Goal: Task Accomplishment & Management: Use online tool/utility

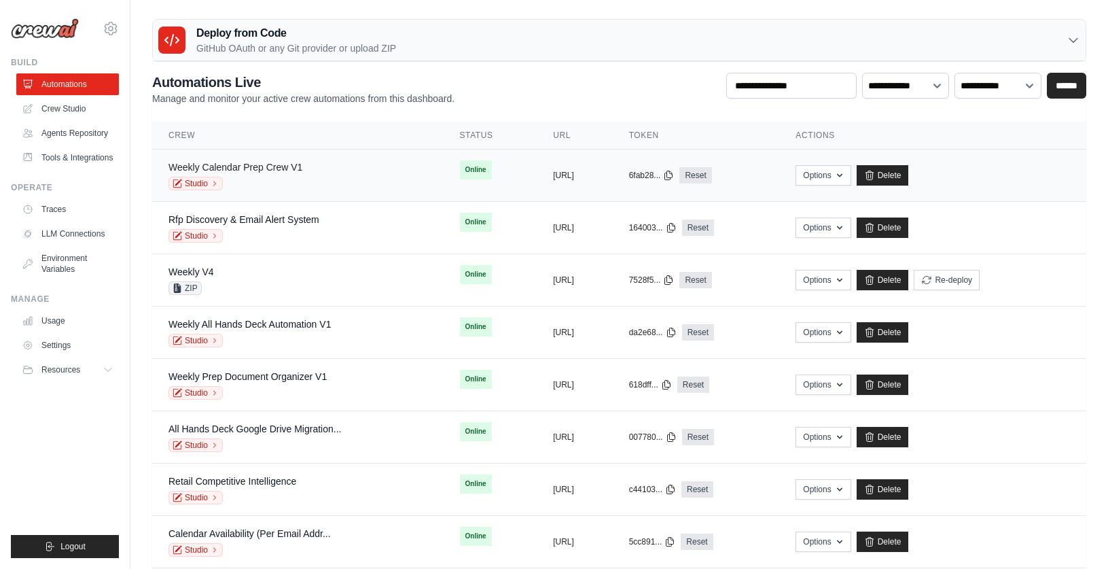
scroll to position [1, 0]
click at [72, 105] on link "Crew Studio" at bounding box center [69, 109] width 103 height 22
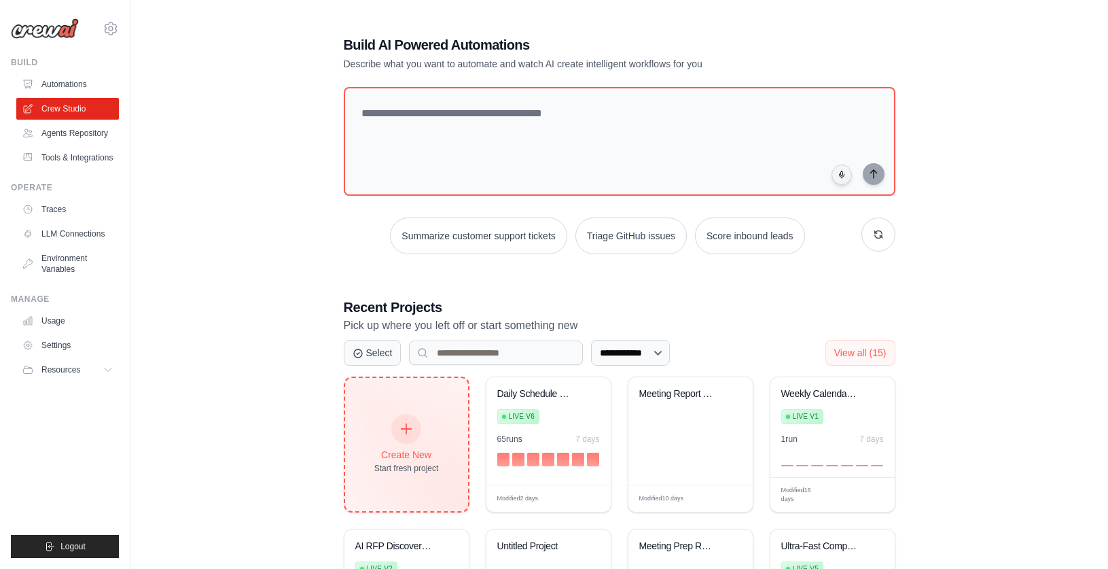
click at [396, 417] on div at bounding box center [406, 429] width 30 height 30
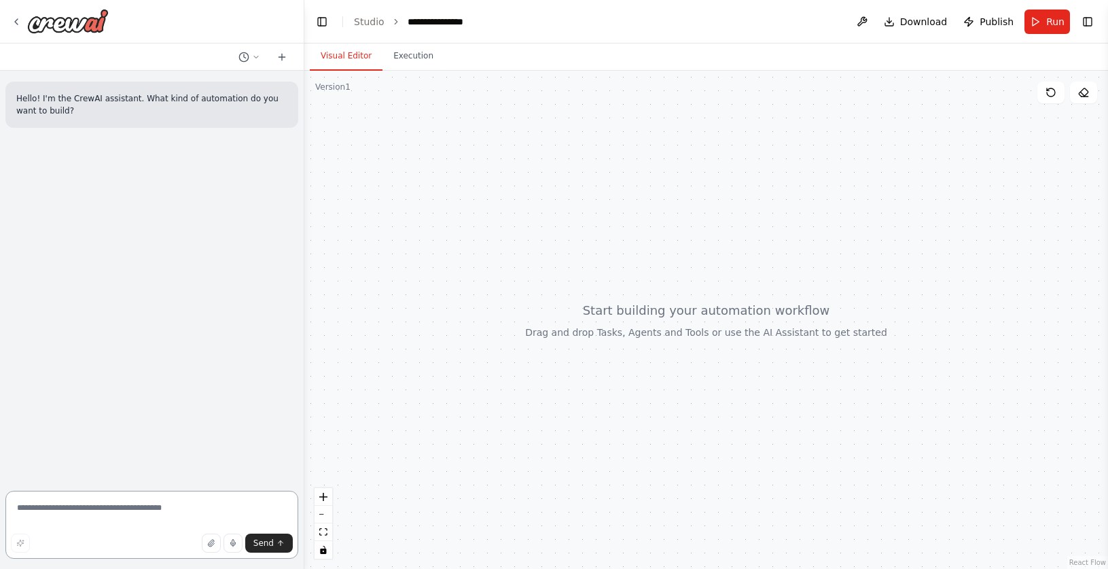
click at [115, 505] on textarea at bounding box center [151, 524] width 293 height 68
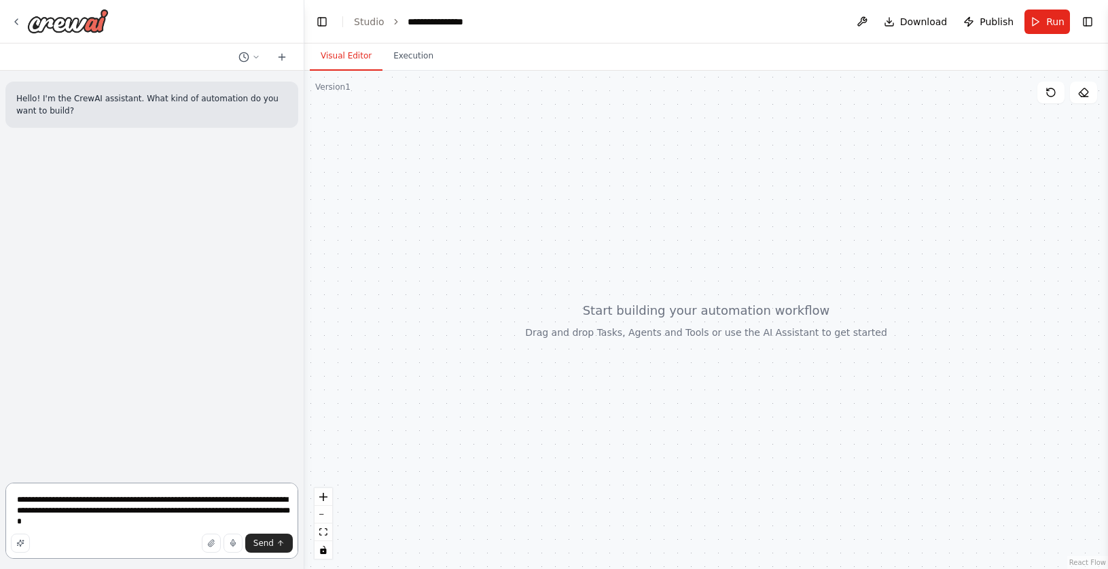
type textarea "**********"
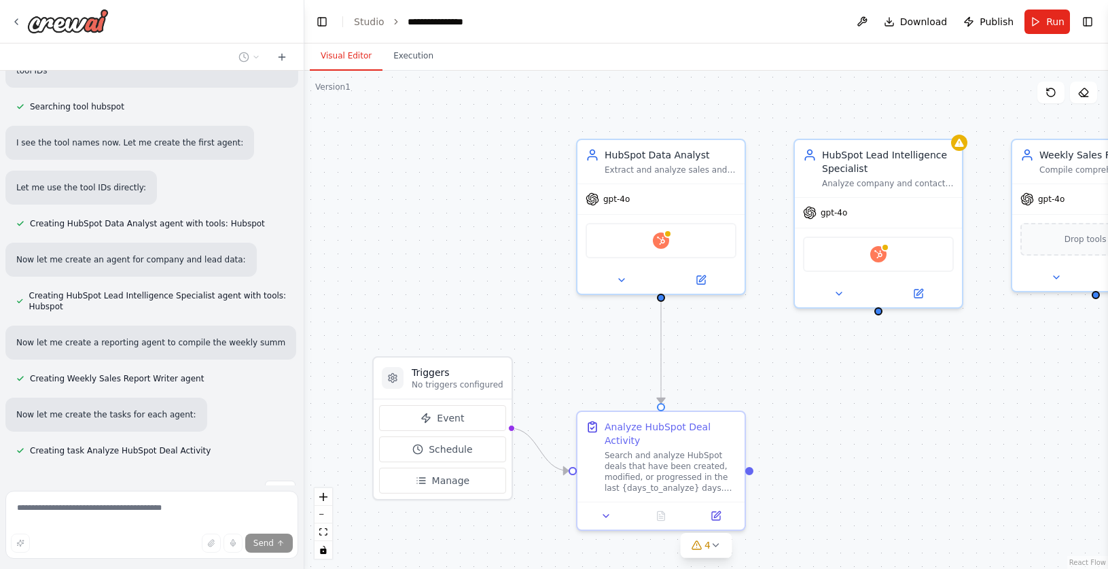
scroll to position [688, 0]
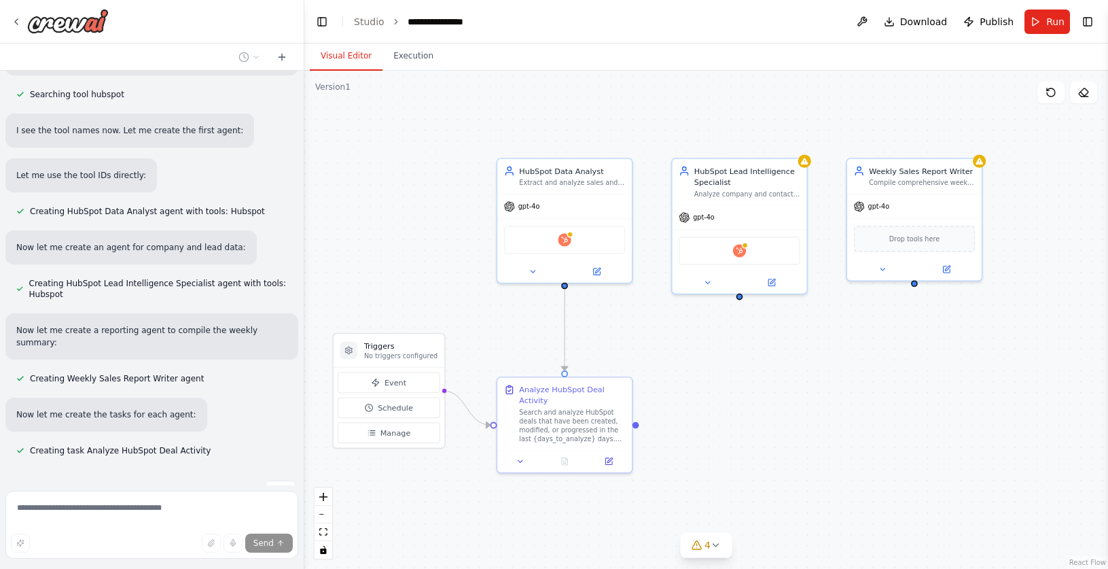
drag, startPoint x: 870, startPoint y: 415, endPoint x: 805, endPoint y: 406, distance: 65.2
click at [805, 406] on div ".deletable-edge-delete-btn { width: 20px; height: 20px; border: 0px solid #ffff…" at bounding box center [706, 320] width 804 height 498
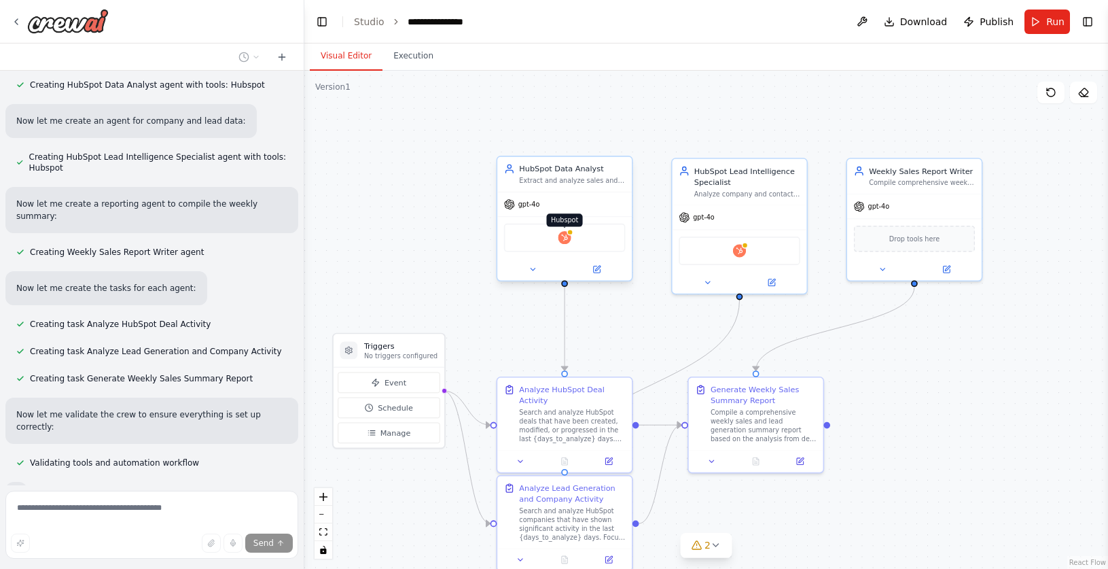
scroll to position [847, 0]
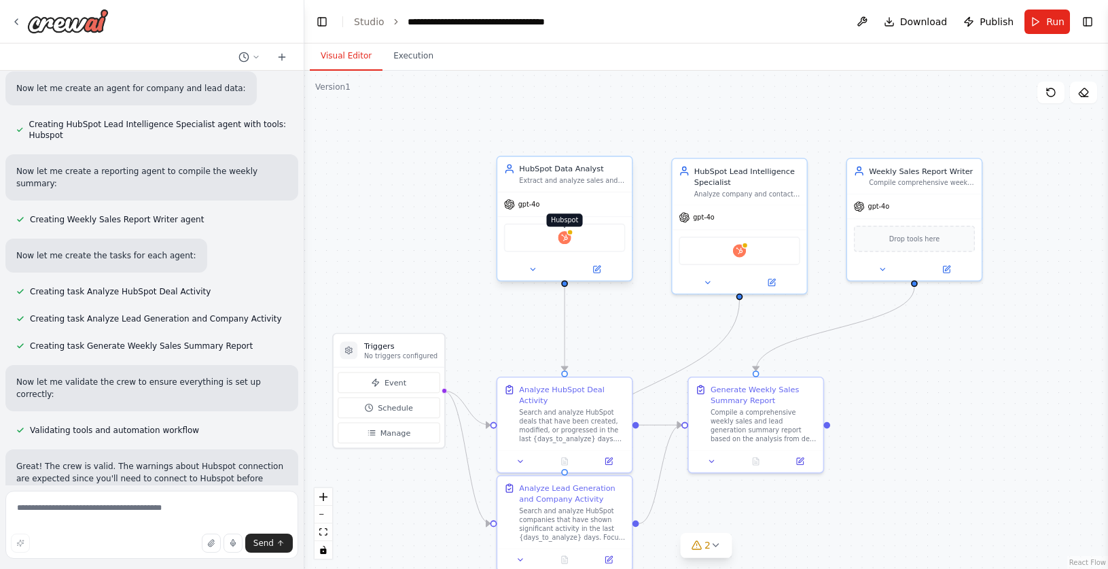
click at [568, 238] on img at bounding box center [564, 237] width 13 height 13
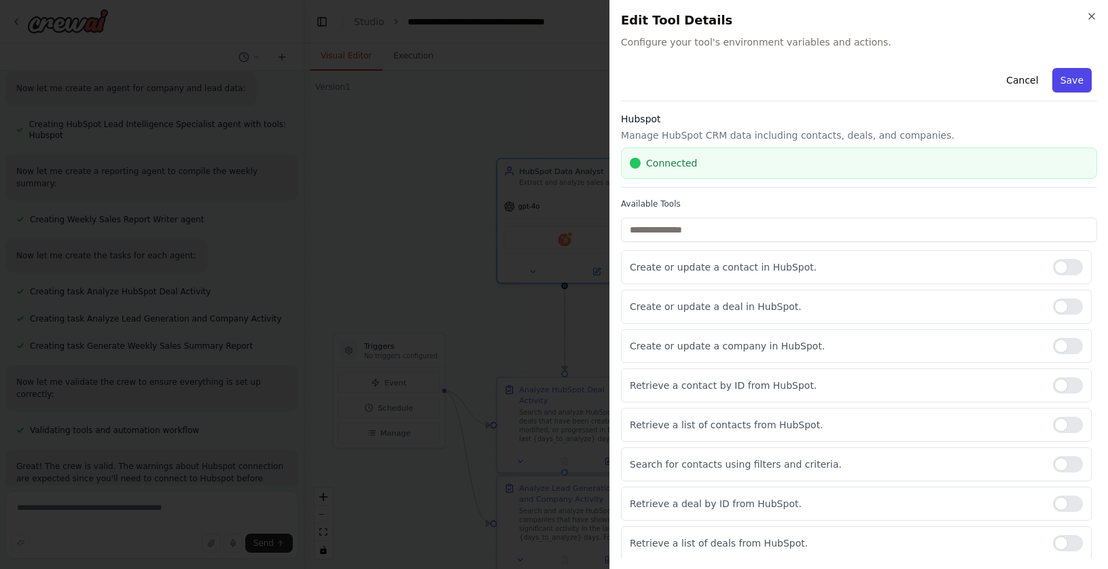
click at [1078, 81] on button "Save" at bounding box center [1071, 80] width 39 height 24
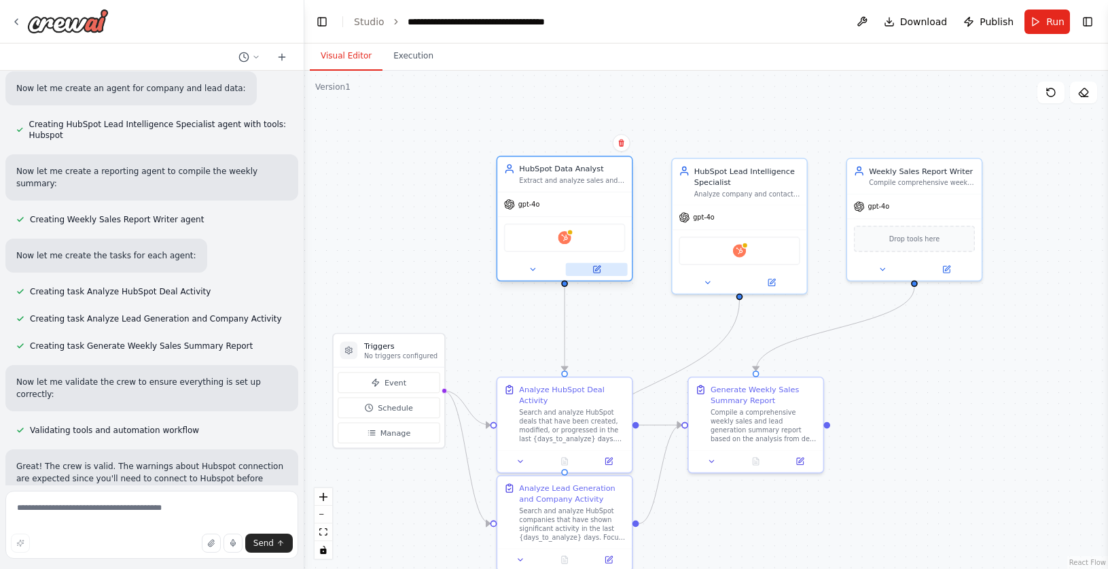
click at [599, 272] on icon at bounding box center [596, 269] width 7 height 7
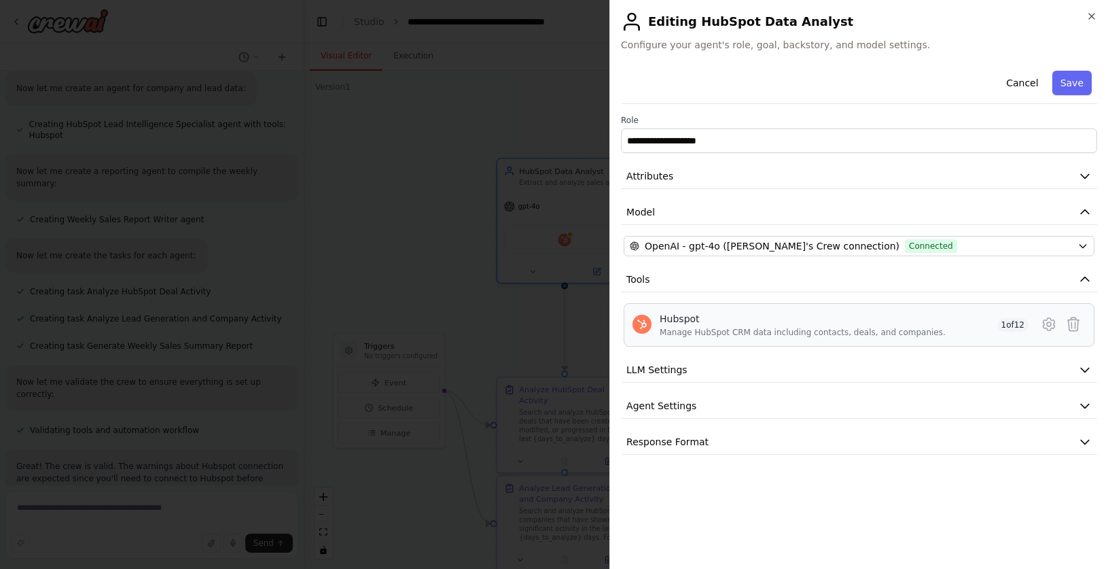
click at [941, 329] on div "Hubspot Manage HubSpot CRM data including contacts, deals, and companies. 1 of …" at bounding box center [844, 325] width 369 height 26
click at [738, 368] on button "LLM Settings" at bounding box center [859, 369] width 476 height 25
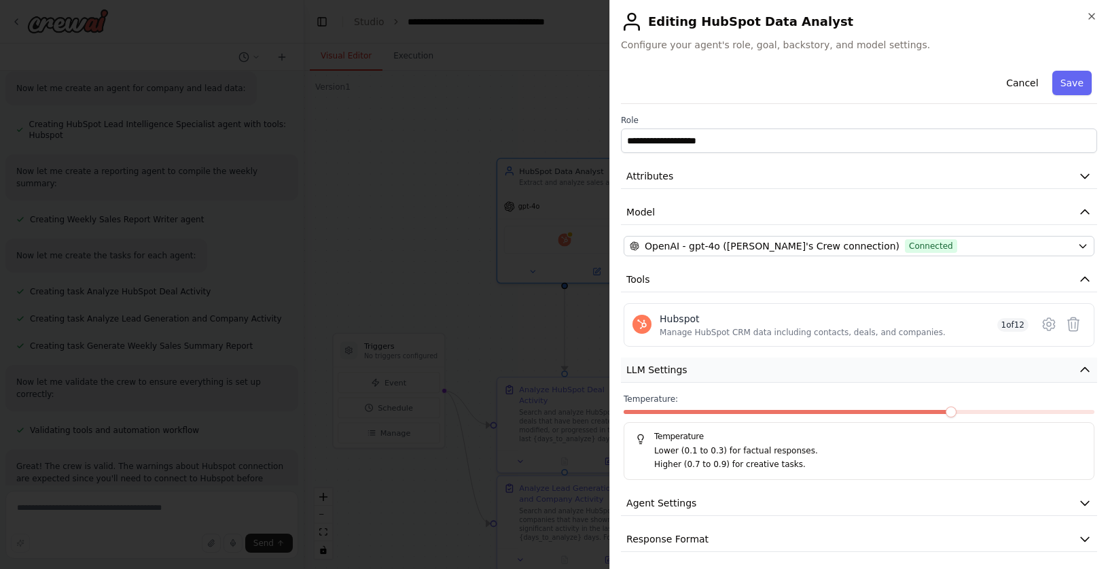
click at [743, 368] on button "LLM Settings" at bounding box center [859, 369] width 476 height 25
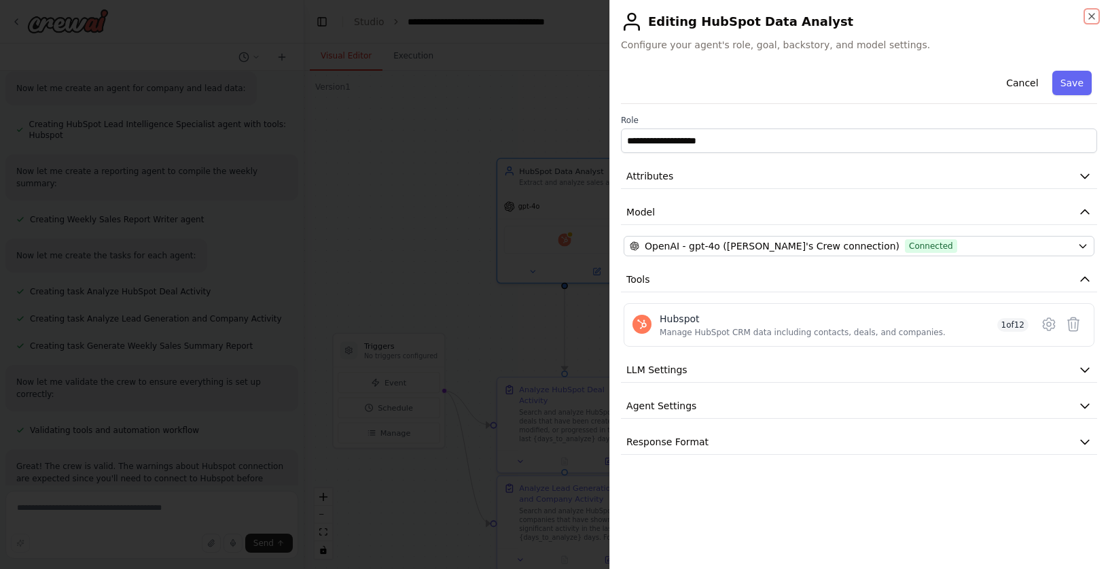
drag, startPoint x: 1095, startPoint y: 14, endPoint x: 889, endPoint y: 146, distance: 244.8
click at [1094, 14] on icon "button" at bounding box center [1091, 16] width 11 height 11
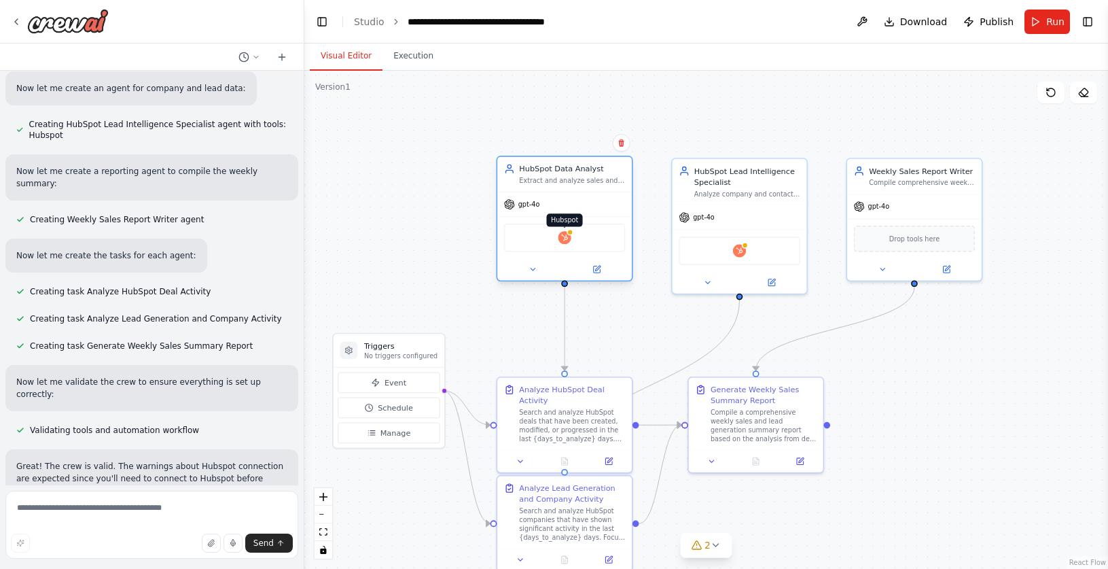
click at [566, 236] on img at bounding box center [564, 237] width 13 height 13
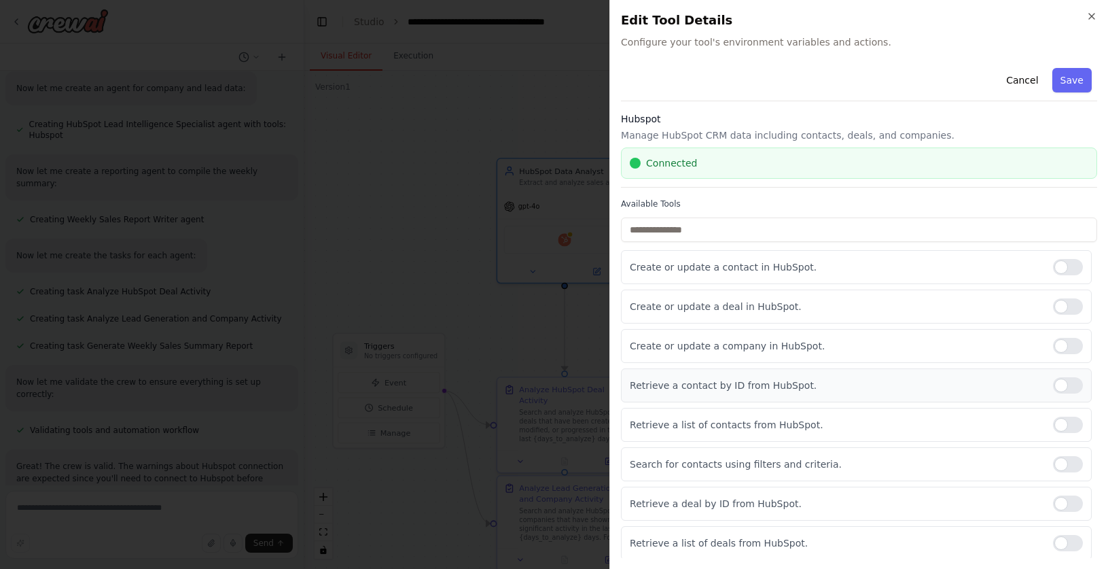
drag, startPoint x: 1065, startPoint y: 385, endPoint x: 1032, endPoint y: 393, distance: 34.1
click at [1065, 385] on div at bounding box center [1068, 385] width 30 height 16
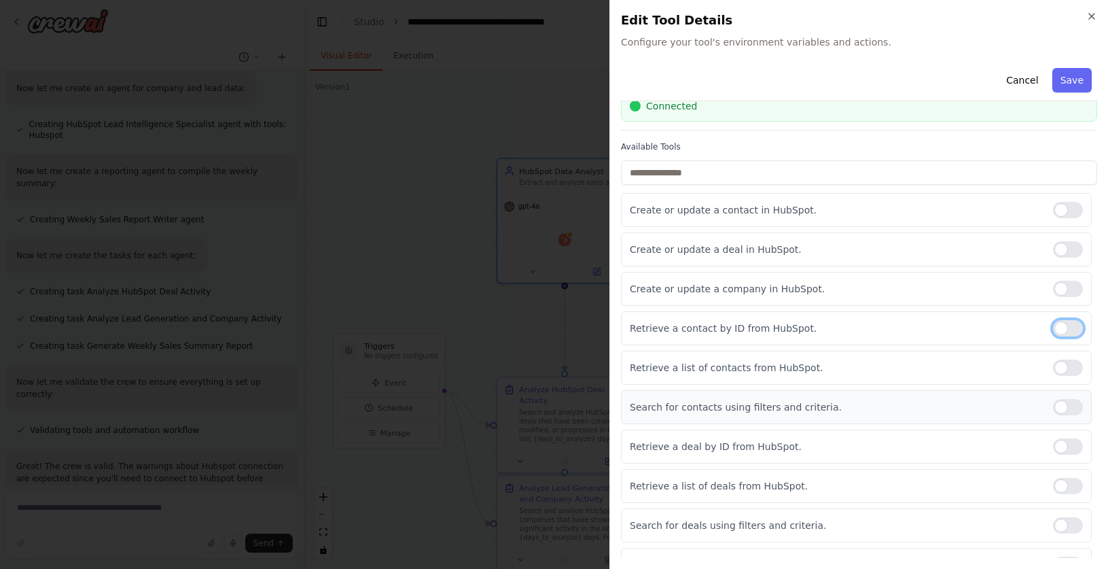
scroll to position [58, 0]
click at [1063, 365] on div at bounding box center [1068, 367] width 30 height 16
click at [1058, 412] on div at bounding box center [1068, 406] width 30 height 16
click at [1063, 449] on div at bounding box center [1068, 445] width 30 height 16
drag, startPoint x: 1069, startPoint y: 485, endPoint x: 1047, endPoint y: 480, distance: 22.3
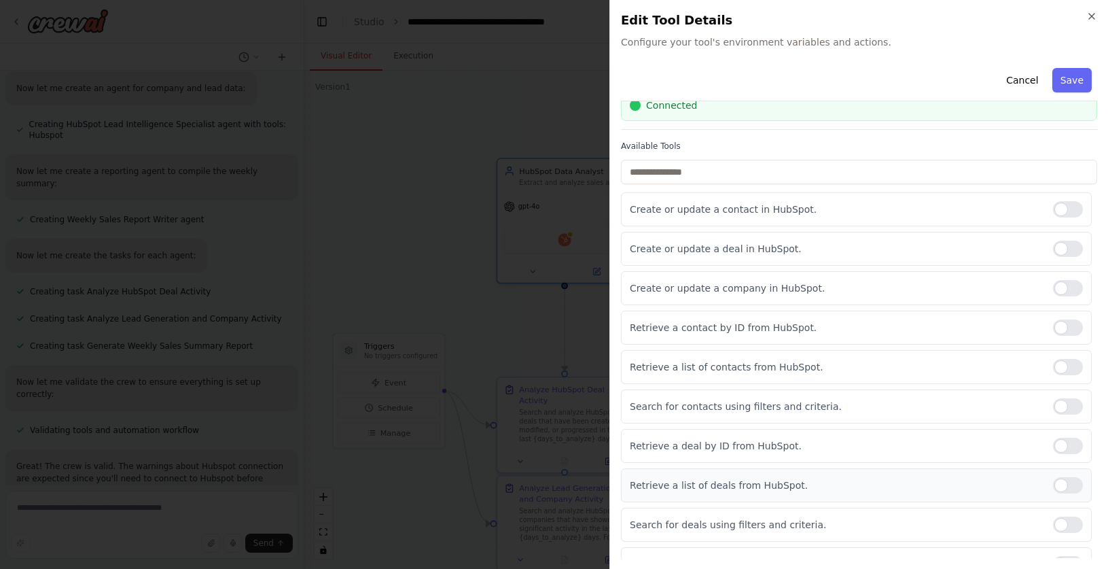
click at [1069, 485] on div at bounding box center [1068, 485] width 30 height 16
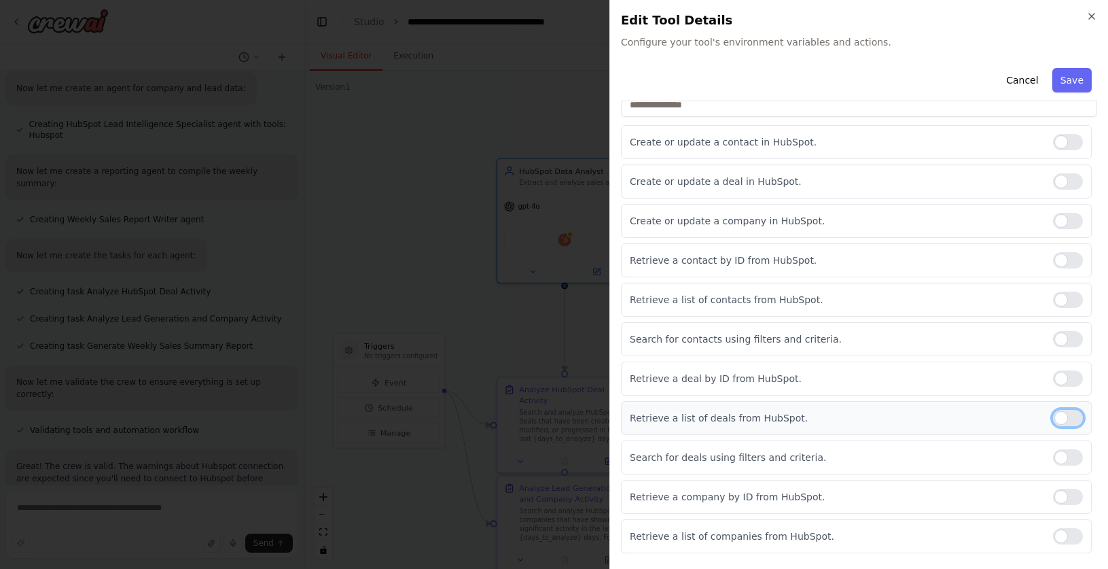
scroll to position [147, 0]
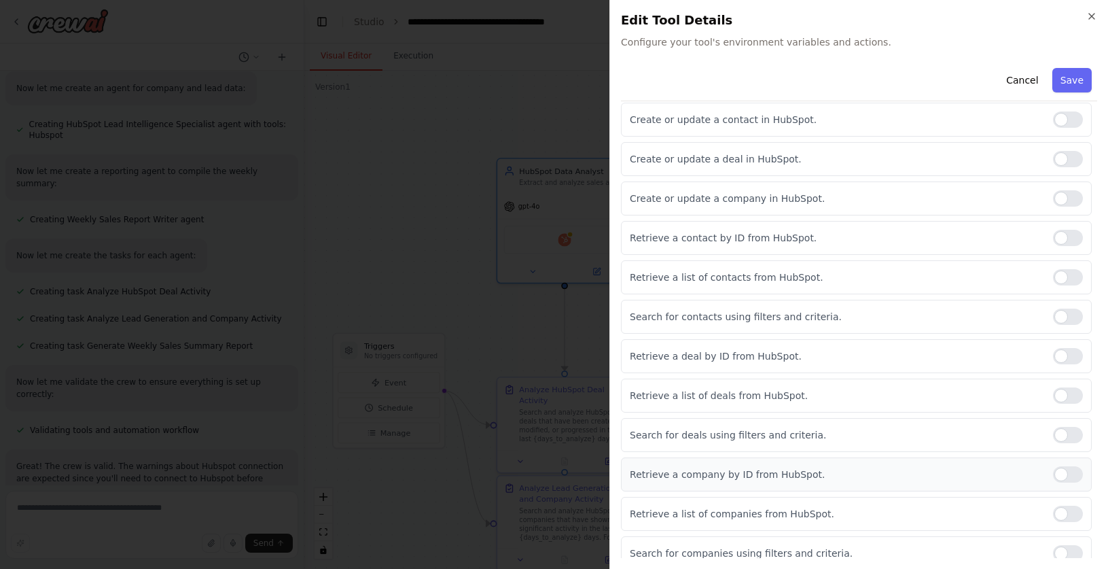
click at [1078, 471] on div at bounding box center [1068, 474] width 30 height 16
click at [1062, 512] on div at bounding box center [1068, 513] width 30 height 16
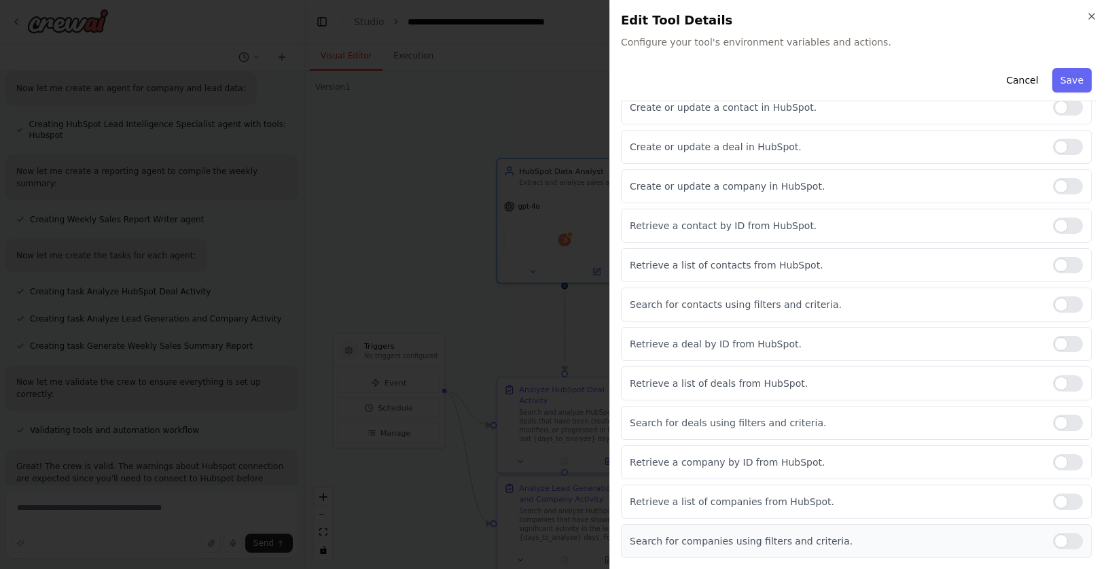
click at [1071, 537] on div at bounding box center [1068, 541] width 30 height 16
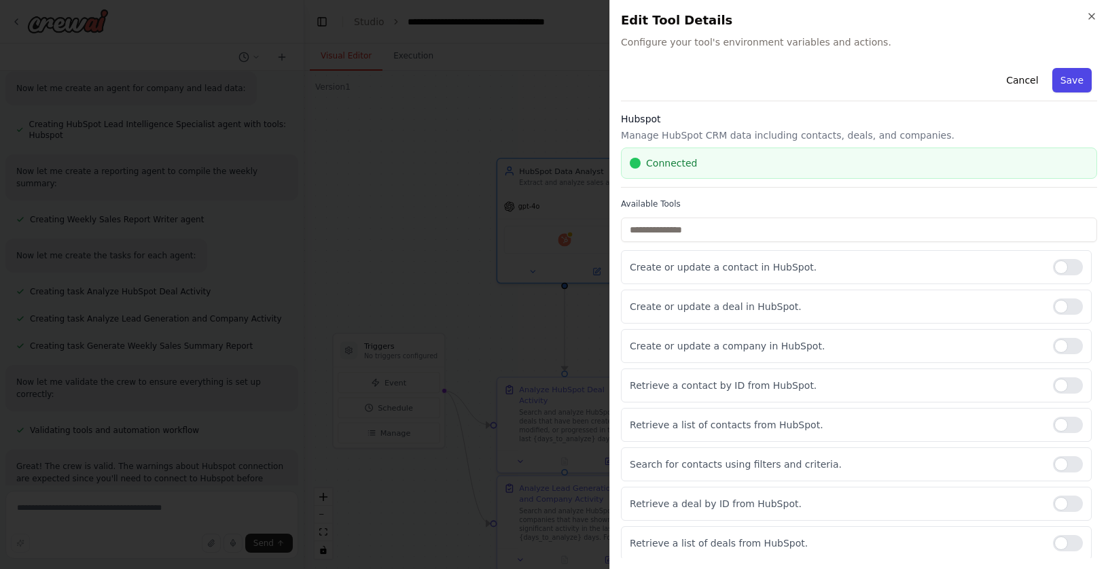
click at [1078, 79] on button "Save" at bounding box center [1071, 80] width 39 height 24
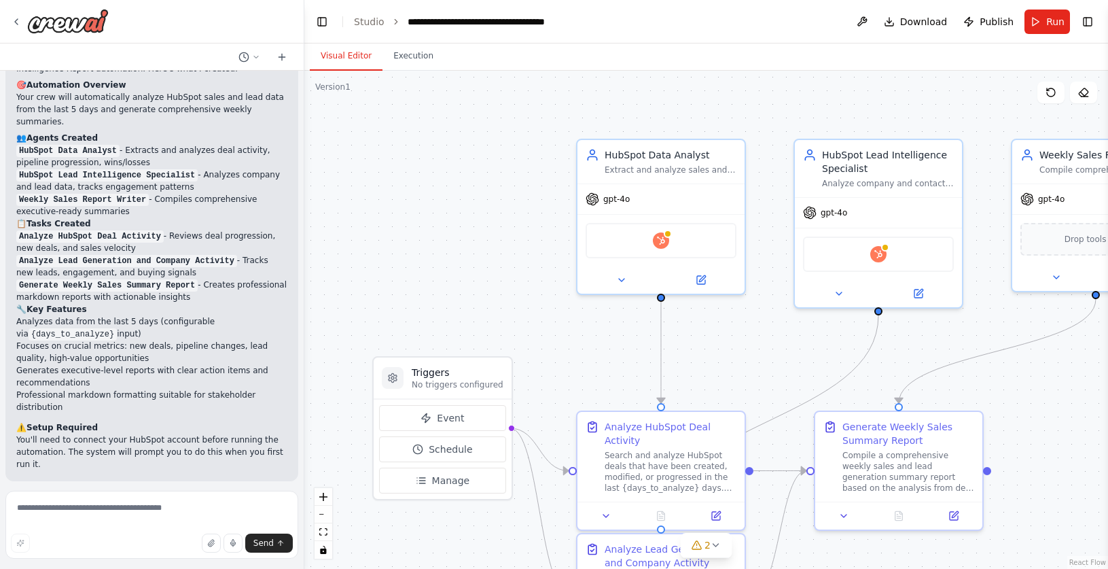
scroll to position [1367, 0]
click at [424, 453] on button "Schedule" at bounding box center [442, 449] width 127 height 26
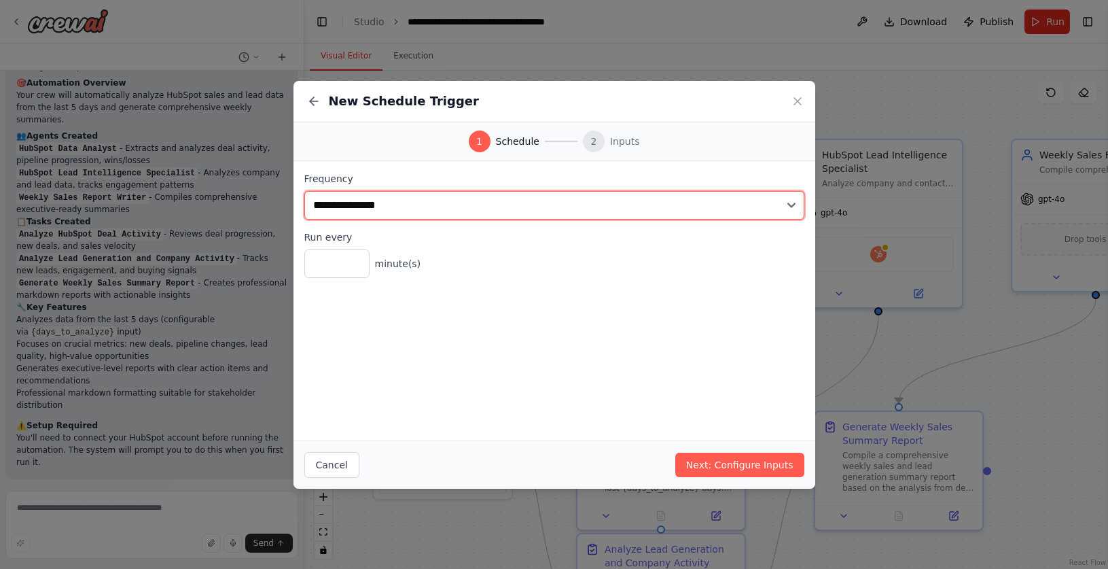
click at [415, 209] on select "**********" at bounding box center [554, 205] width 500 height 29
select select "******"
click at [304, 191] on select "**********" at bounding box center [554, 205] width 500 height 29
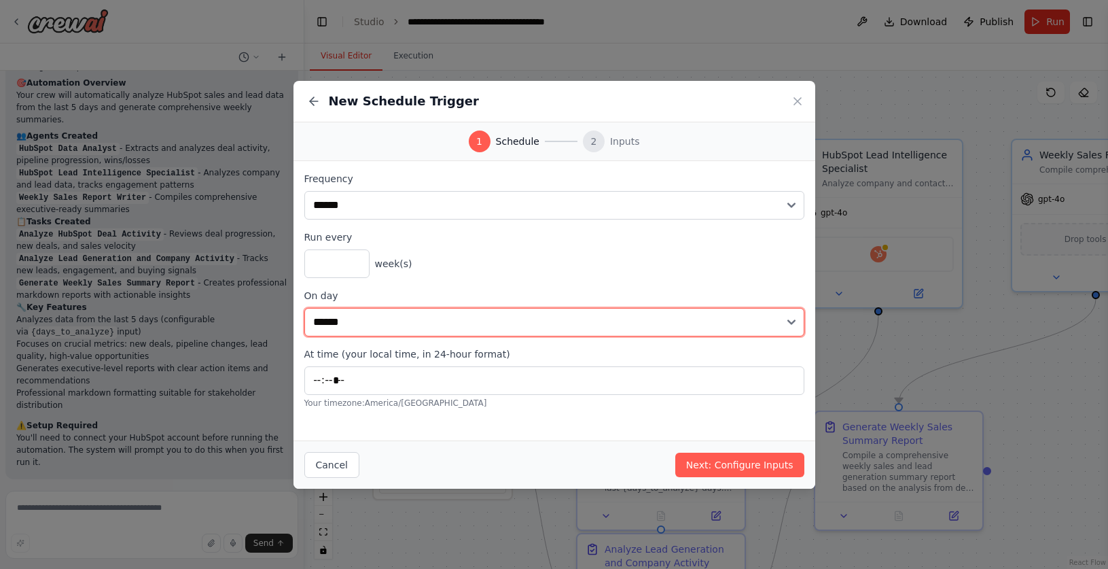
click at [361, 313] on select "****** ******* ********* ******** ****** ******** ******" at bounding box center [554, 322] width 500 height 29
select select "*"
click at [304, 308] on select "****** ******* ********* ******** ****** ******** ******" at bounding box center [554, 322] width 500 height 29
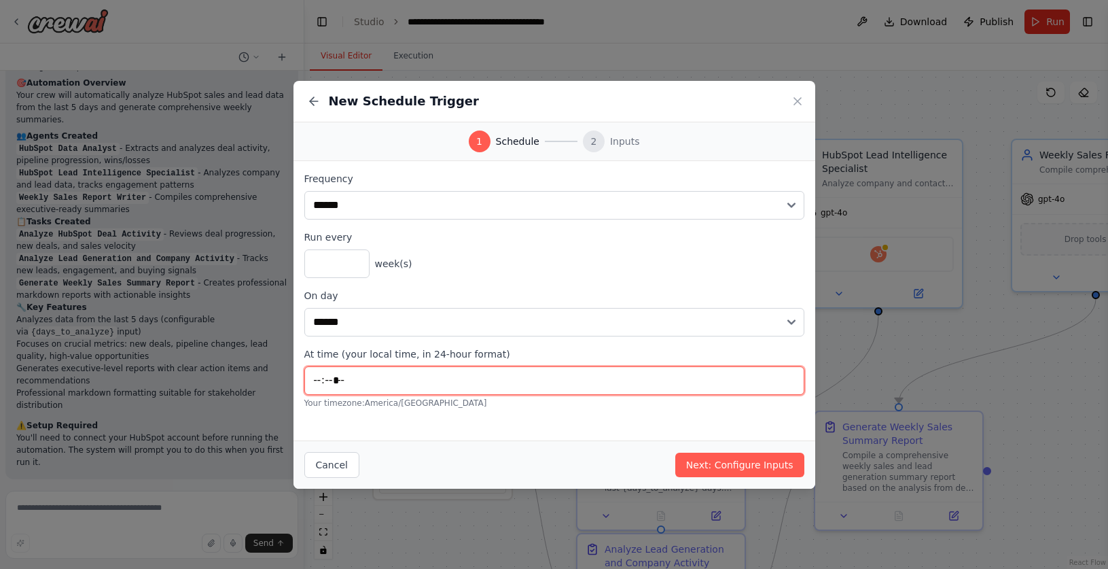
click at [336, 382] on input "*****" at bounding box center [554, 380] width 500 height 29
click at [323, 382] on input "*****" at bounding box center [554, 380] width 500 height 29
type input "*****"
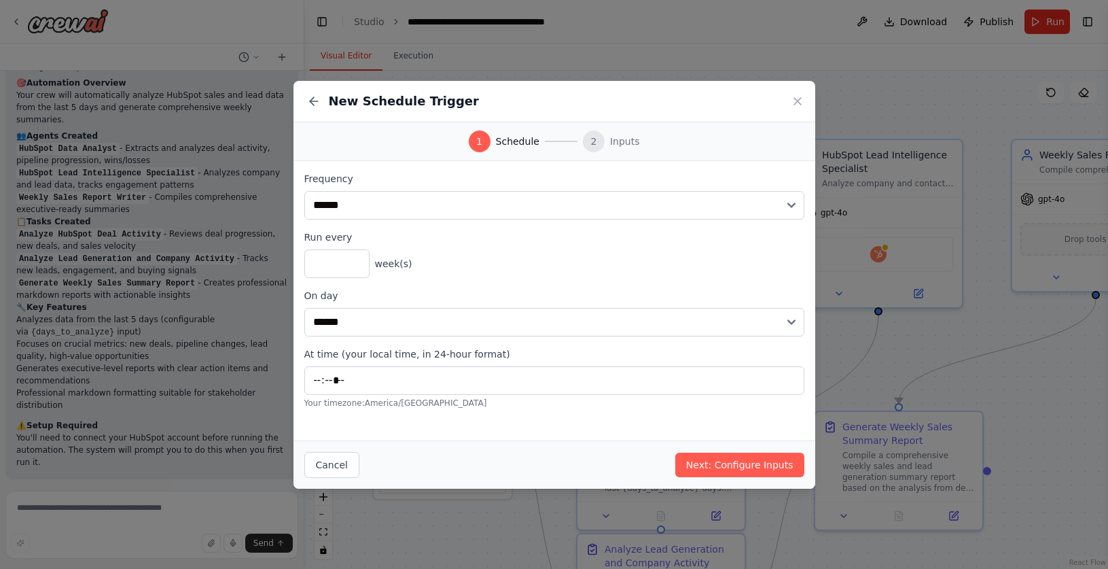
click at [479, 420] on div "**********" at bounding box center [554, 300] width 522 height 279
click at [719, 459] on button "Next: Configure Inputs" at bounding box center [739, 464] width 129 height 24
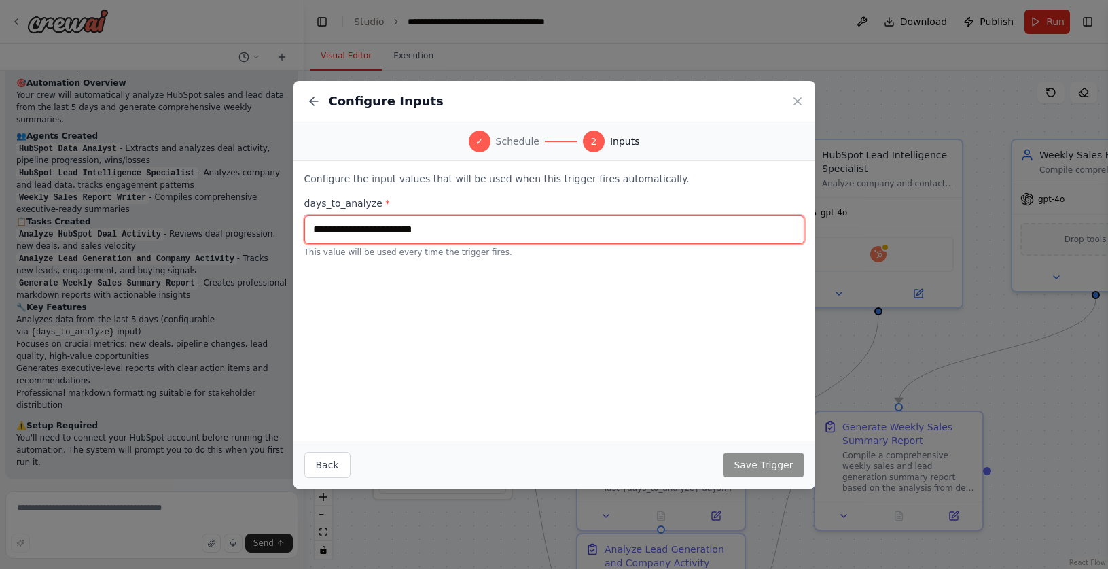
click at [404, 236] on input "text" at bounding box center [554, 229] width 500 height 29
type input "*"
type input "**********"
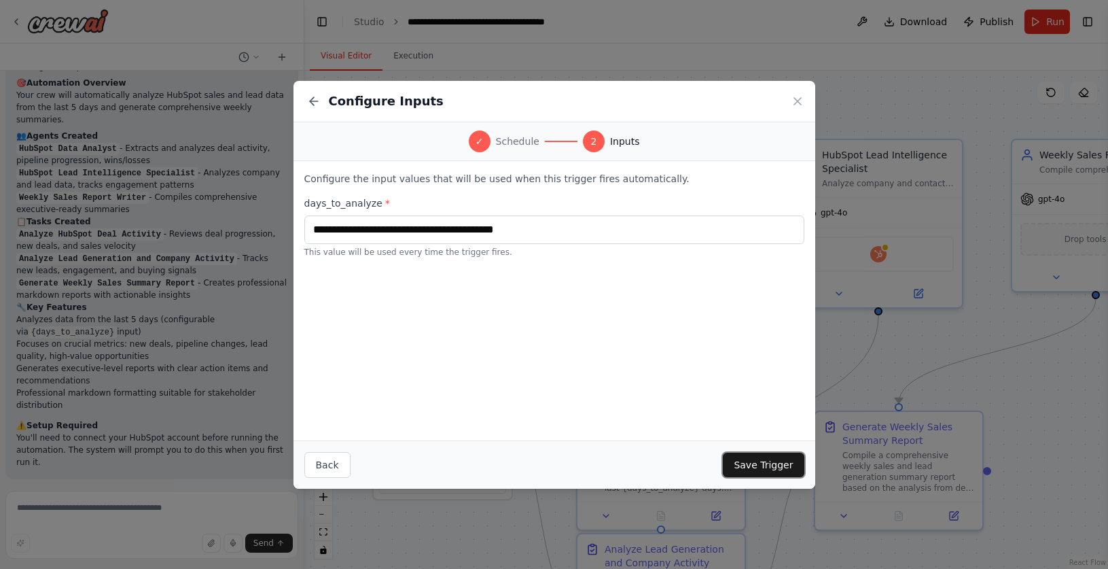
click at [765, 456] on button "Save Trigger" at bounding box center [763, 464] width 81 height 24
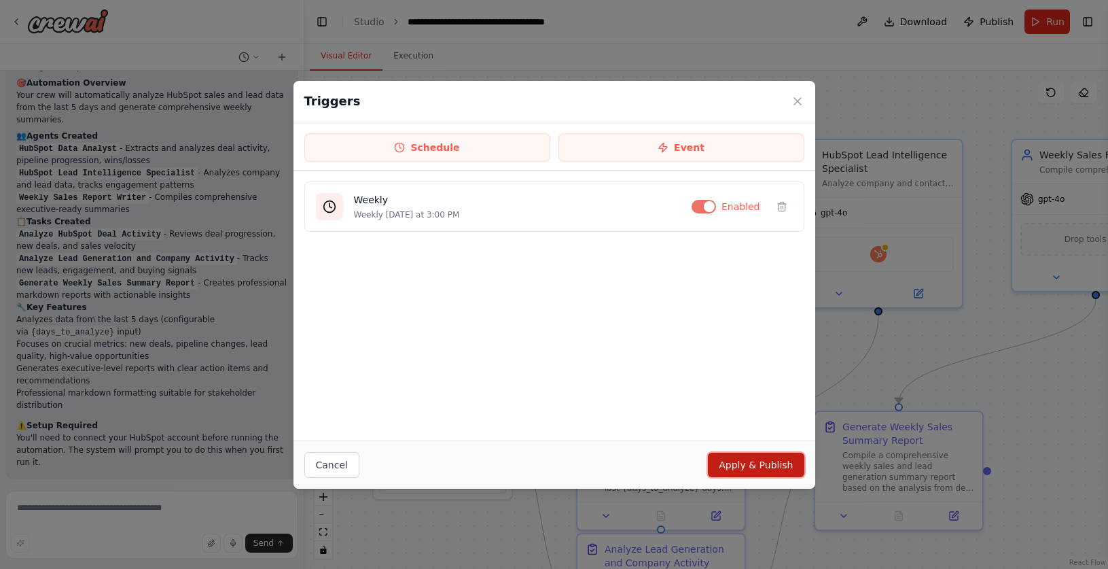
click at [752, 459] on button "Apply & Publish" at bounding box center [756, 464] width 96 height 24
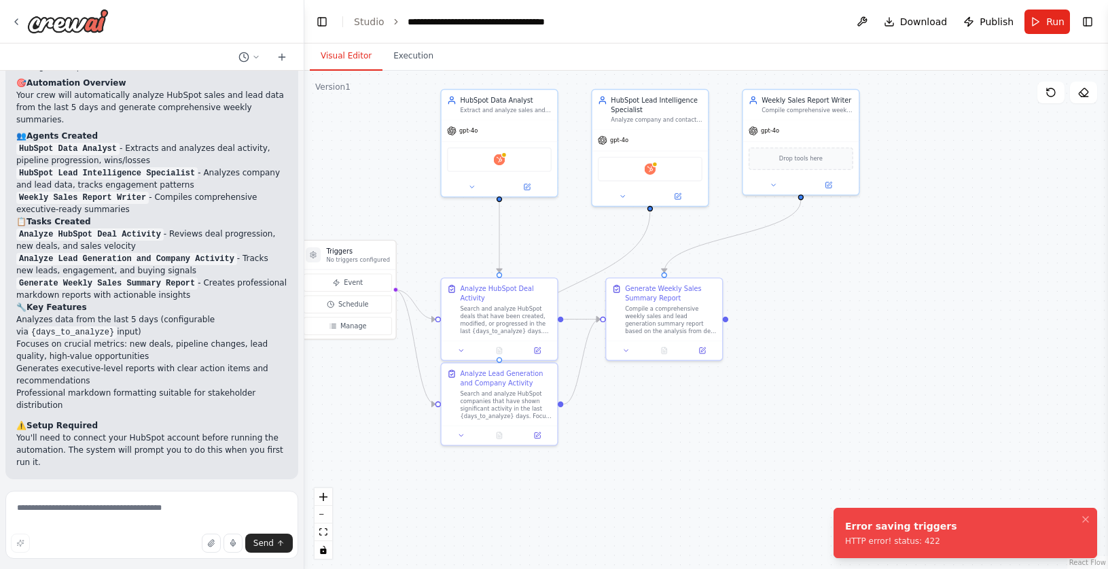
drag, startPoint x: 935, startPoint y: 437, endPoint x: 821, endPoint y: 346, distance: 145.9
click at [821, 346] on div ".deletable-edge-delete-btn { width: 20px; height: 20px; border: 0px solid #ffff…" at bounding box center [706, 320] width 804 height 498
click at [1083, 516] on icon "Notifications (F8)" at bounding box center [1085, 519] width 11 height 11
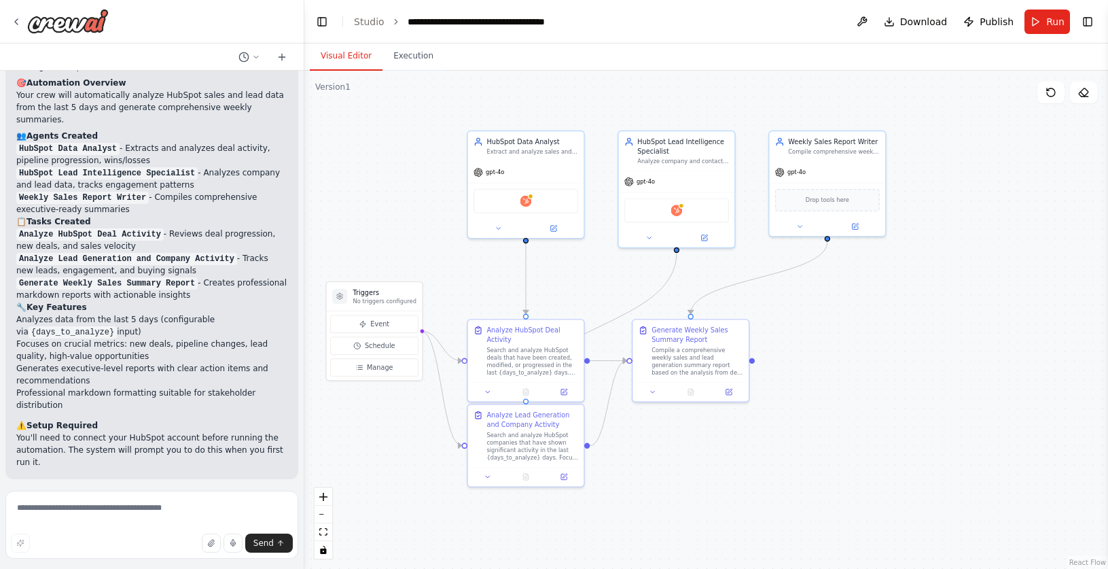
drag, startPoint x: 386, startPoint y: 397, endPoint x: 417, endPoint y: 451, distance: 62.7
click at [417, 451] on div ".deletable-edge-delete-btn { width: 20px; height: 20px; border: 0px solid #ffff…" at bounding box center [706, 320] width 804 height 498
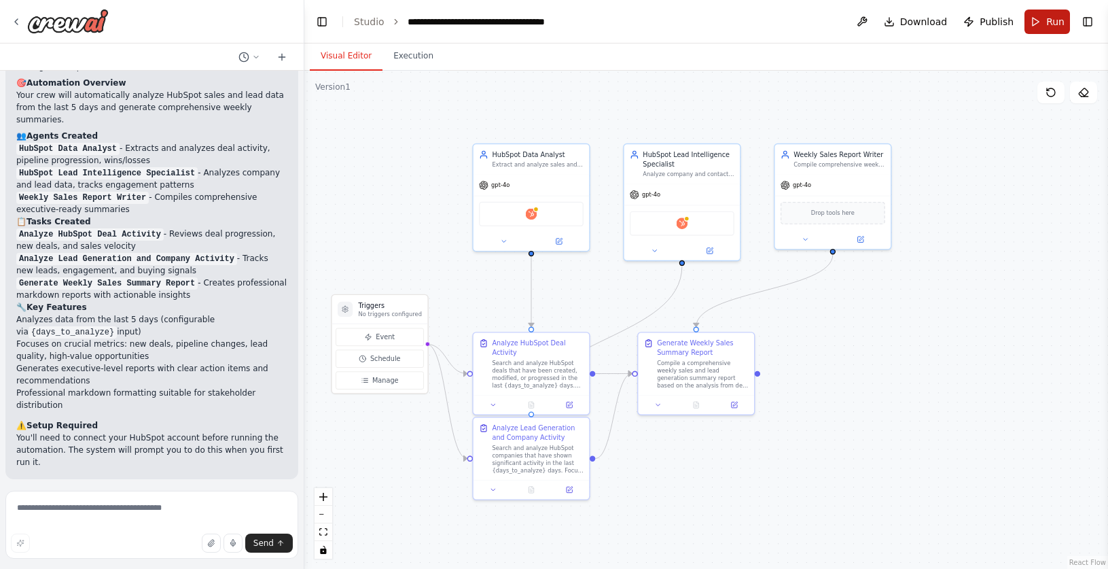
click at [1044, 26] on button "Run" at bounding box center [1047, 22] width 46 height 24
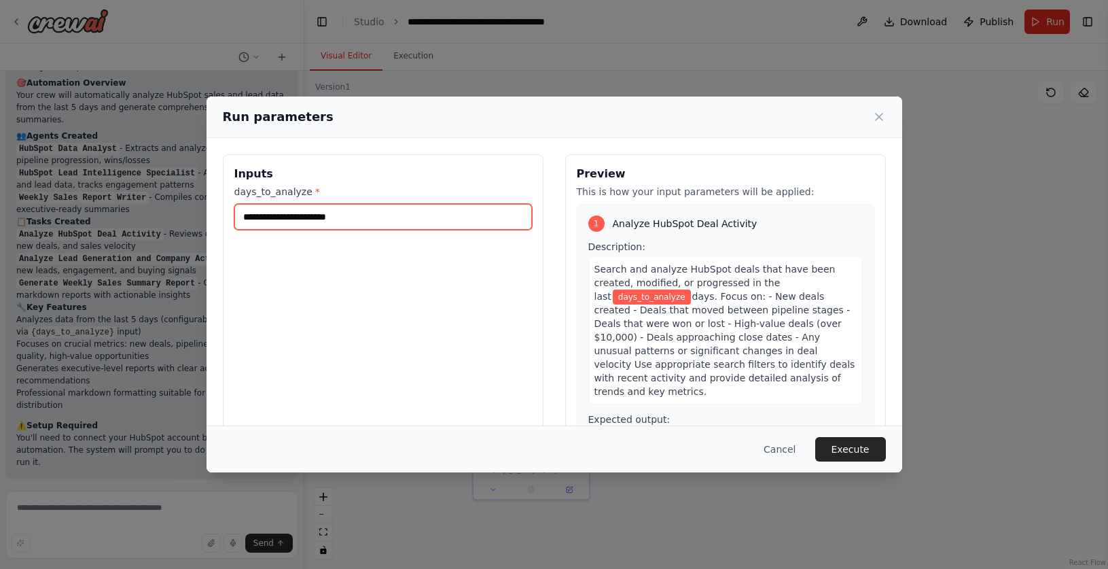
click at [338, 220] on input "days_to_analyze *" at bounding box center [383, 217] width 298 height 26
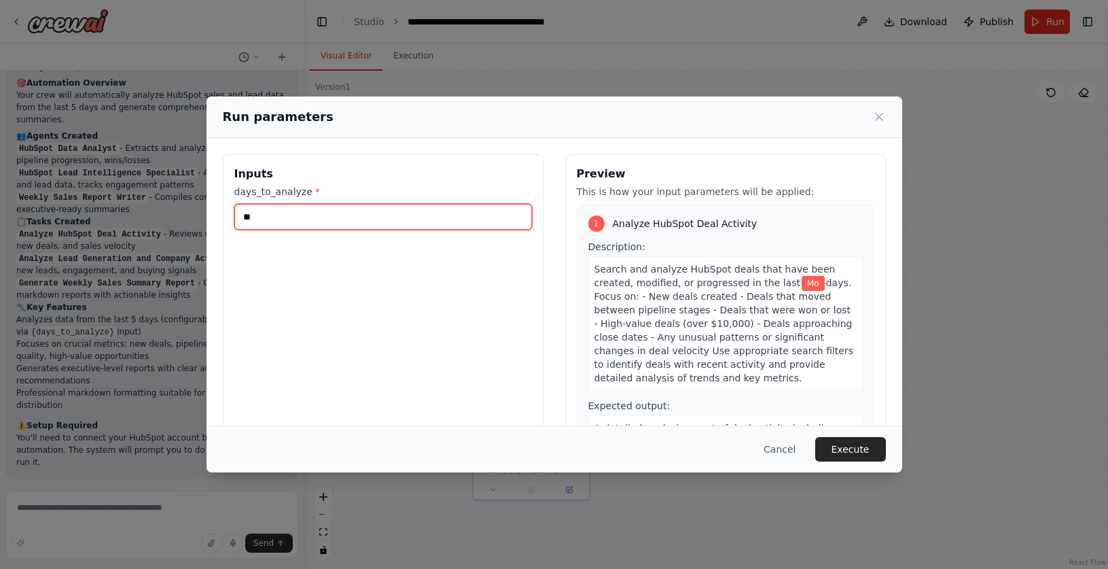
type input "*"
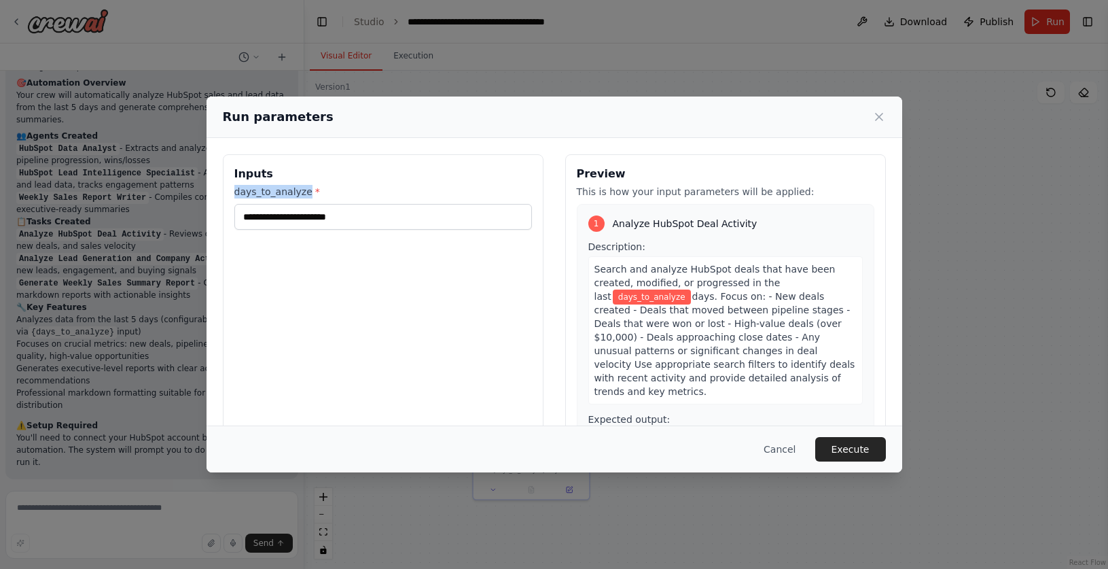
drag, startPoint x: 281, startPoint y: 190, endPoint x: 203, endPoint y: 191, distance: 78.1
click at [203, 191] on div "Run parameters Inputs days_to_analyze * Preview This is how your input paramete…" at bounding box center [554, 284] width 1108 height 569
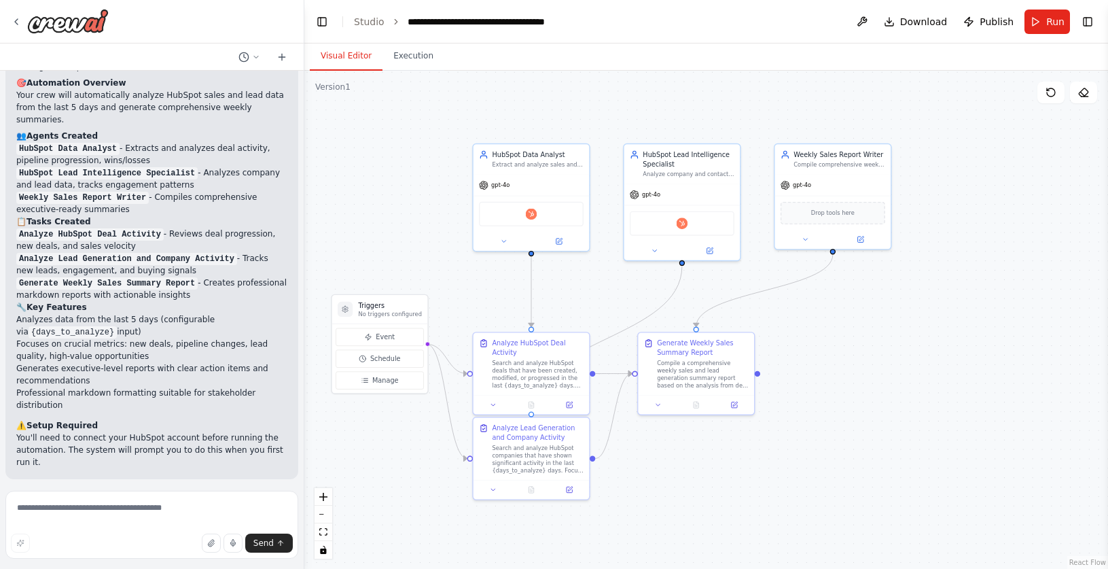
copy label "days_to_analyze"
click at [99, 507] on textarea at bounding box center [151, 524] width 293 height 68
type textarea "**********"
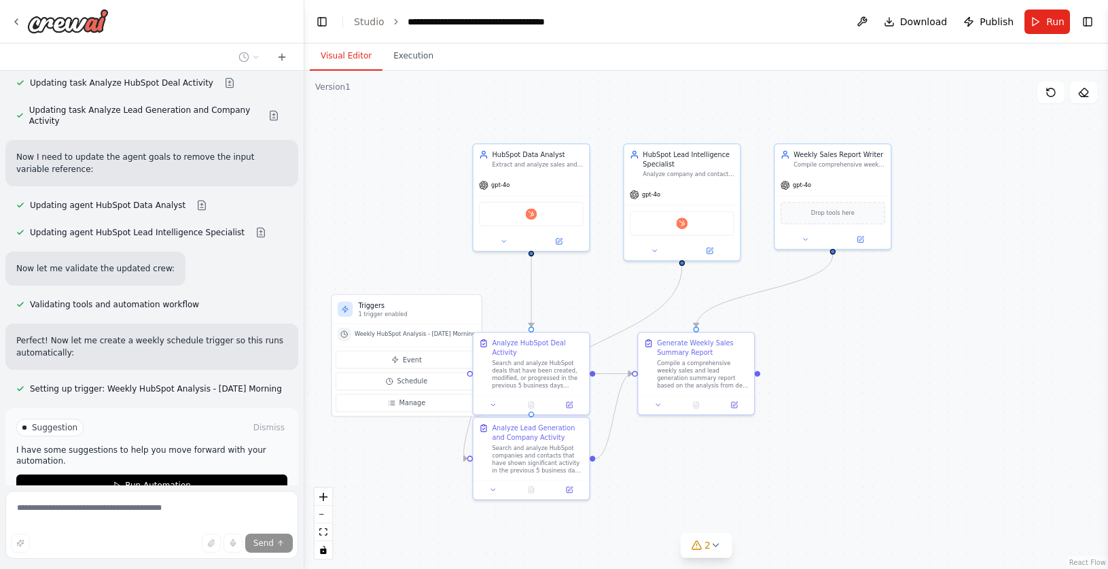
scroll to position [2198, 0]
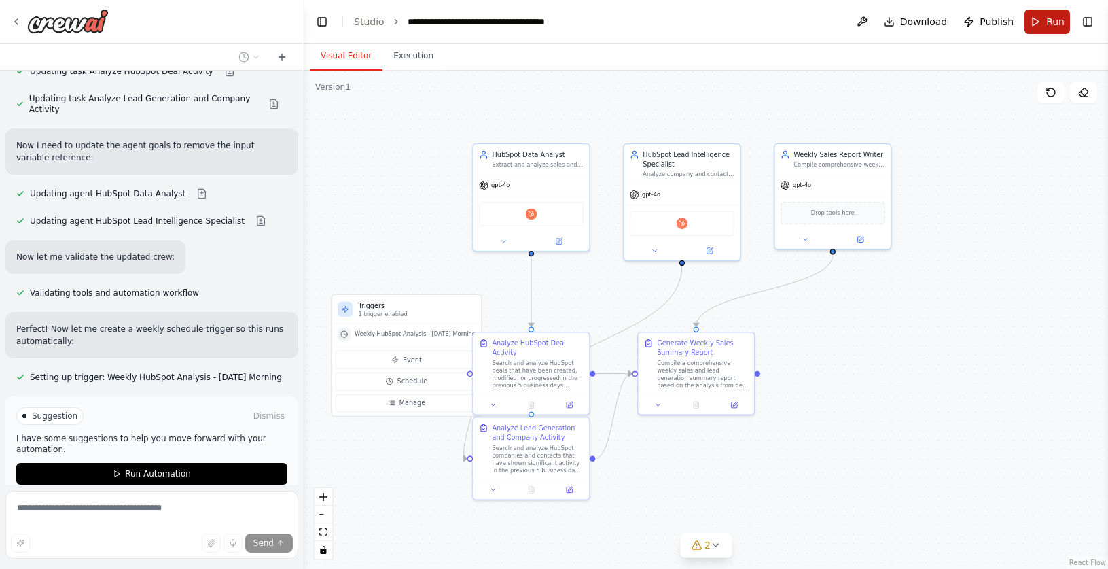
click at [1048, 23] on span "Run" at bounding box center [1055, 22] width 18 height 14
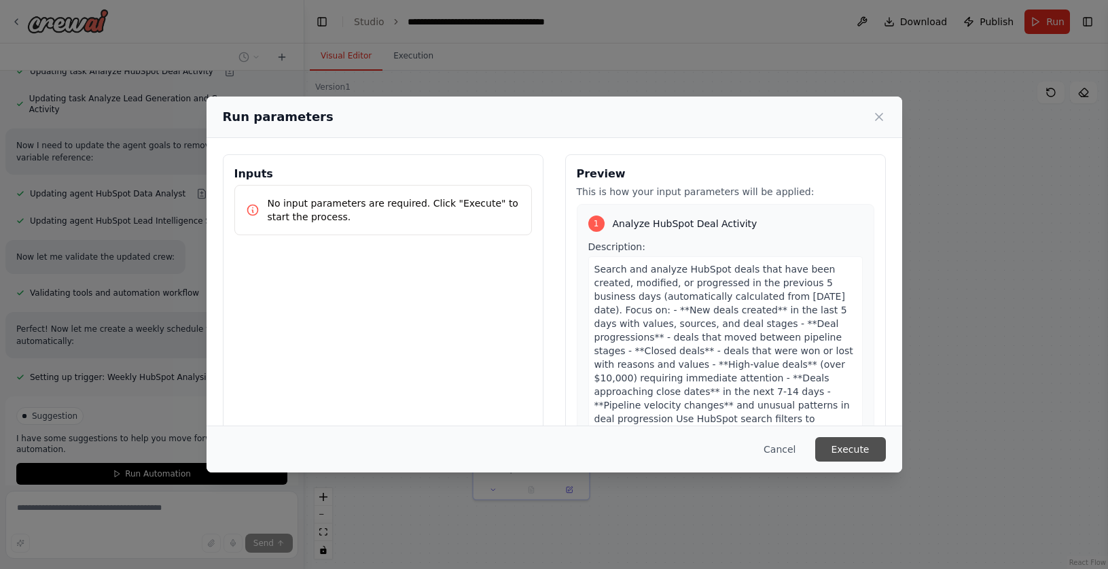
click at [865, 449] on button "Execute" at bounding box center [850, 449] width 71 height 24
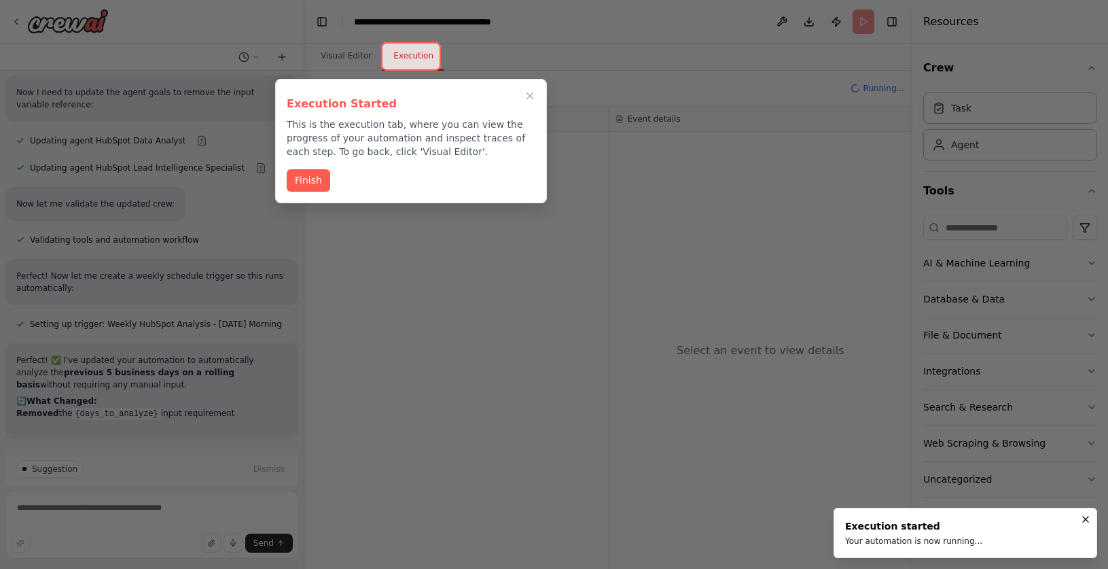
click at [529, 90] on icon "Close walkthrough" at bounding box center [529, 95] width 11 height 11
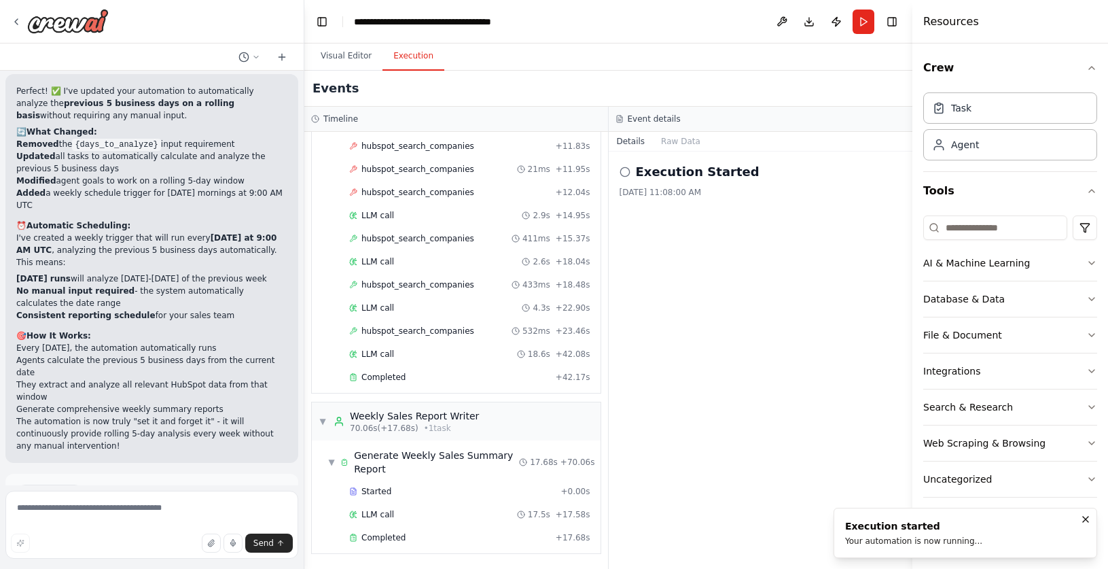
scroll to position [0, 0]
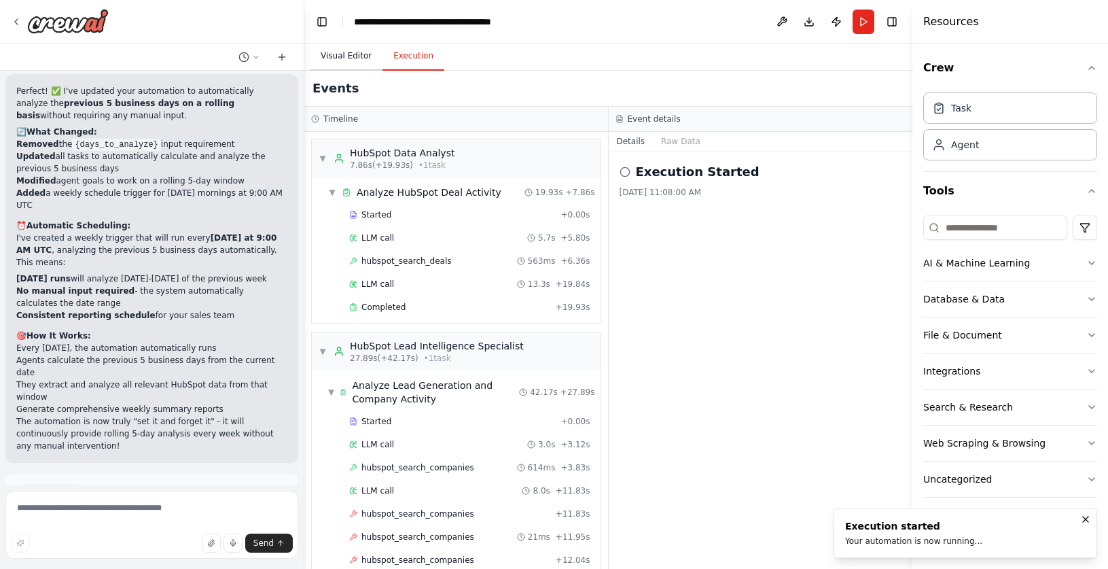
click at [350, 54] on button "Visual Editor" at bounding box center [346, 56] width 73 height 29
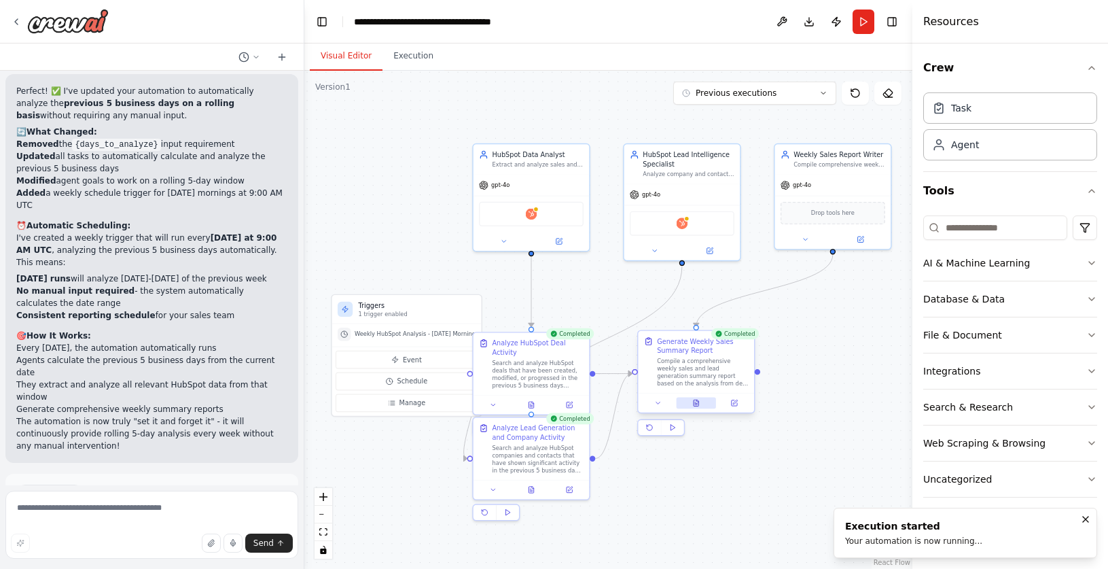
click at [698, 405] on icon at bounding box center [696, 402] width 5 height 6
click at [704, 401] on icon at bounding box center [700, 402] width 7 height 7
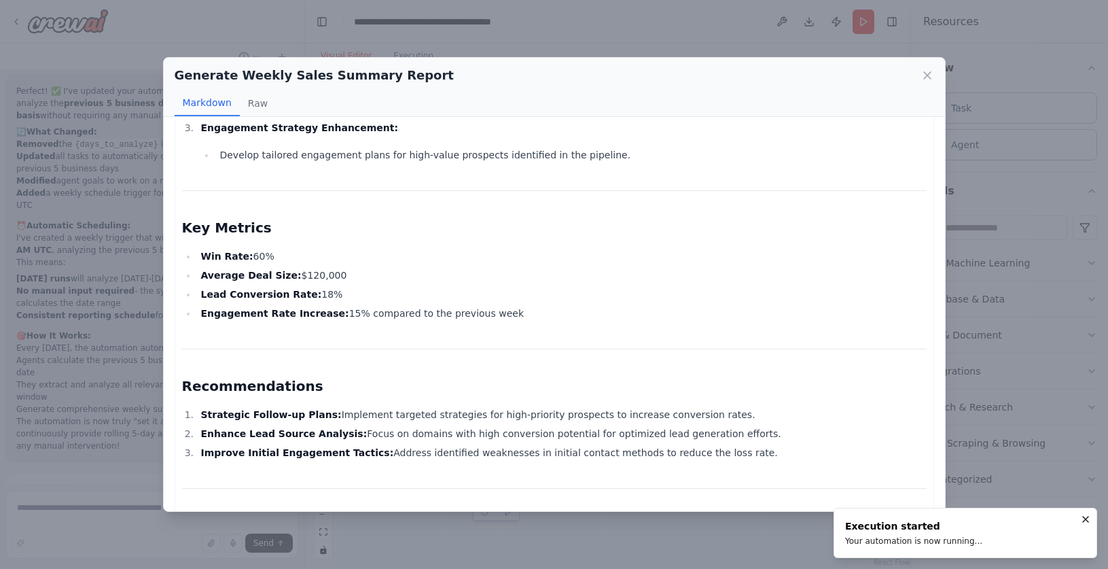
scroll to position [984, 0]
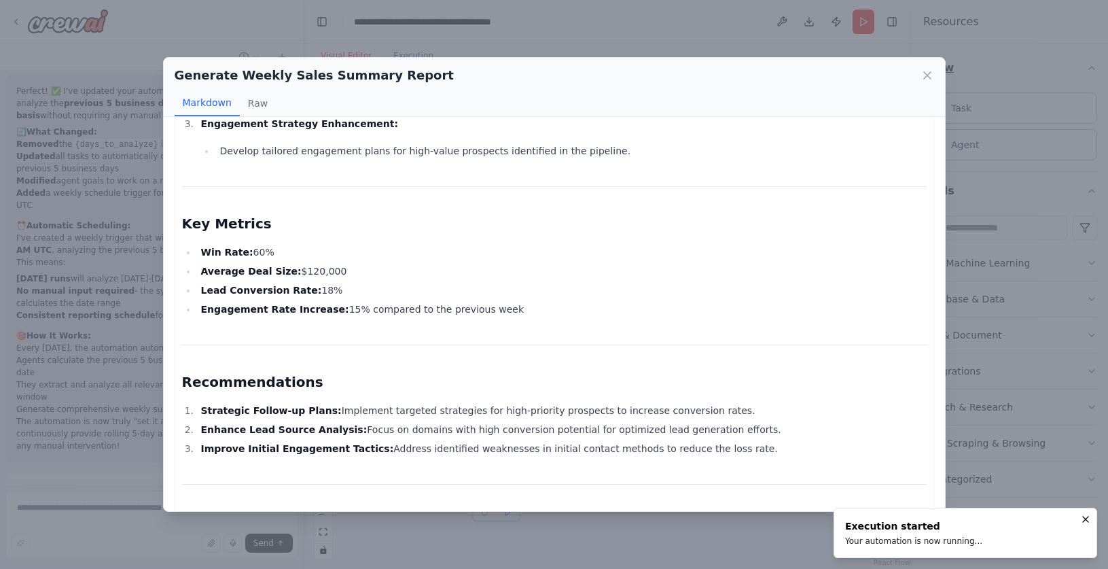
click at [927, 73] on icon at bounding box center [927, 76] width 14 height 14
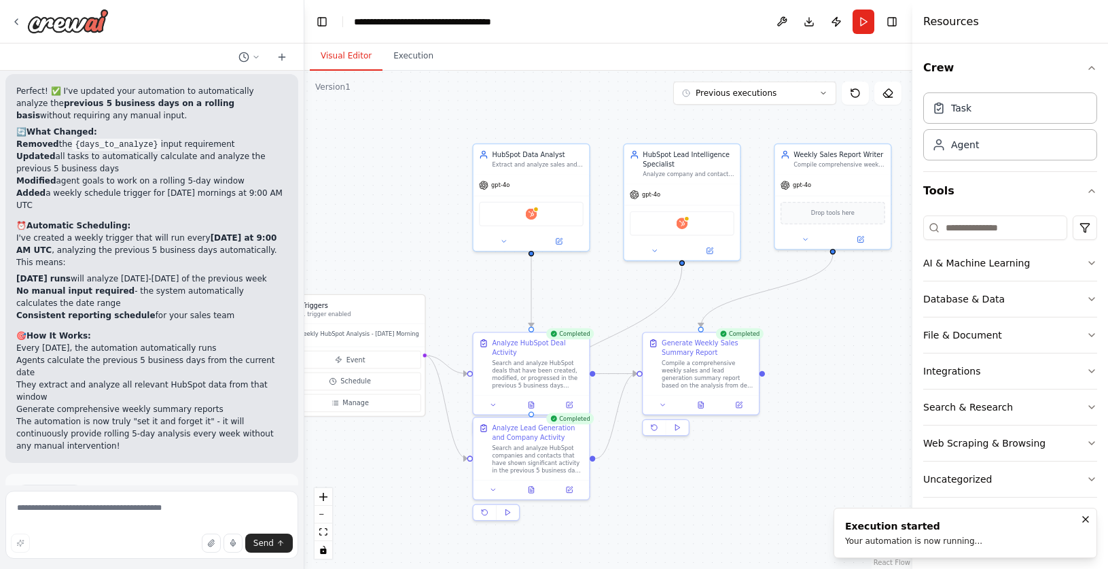
drag, startPoint x: 423, startPoint y: 310, endPoint x: 250, endPoint y: 377, distance: 185.8
click at [373, 308] on div "Triggers 1 trigger enabled" at bounding box center [361, 308] width 118 height 17
click at [86, 503] on textarea at bounding box center [151, 524] width 293 height 68
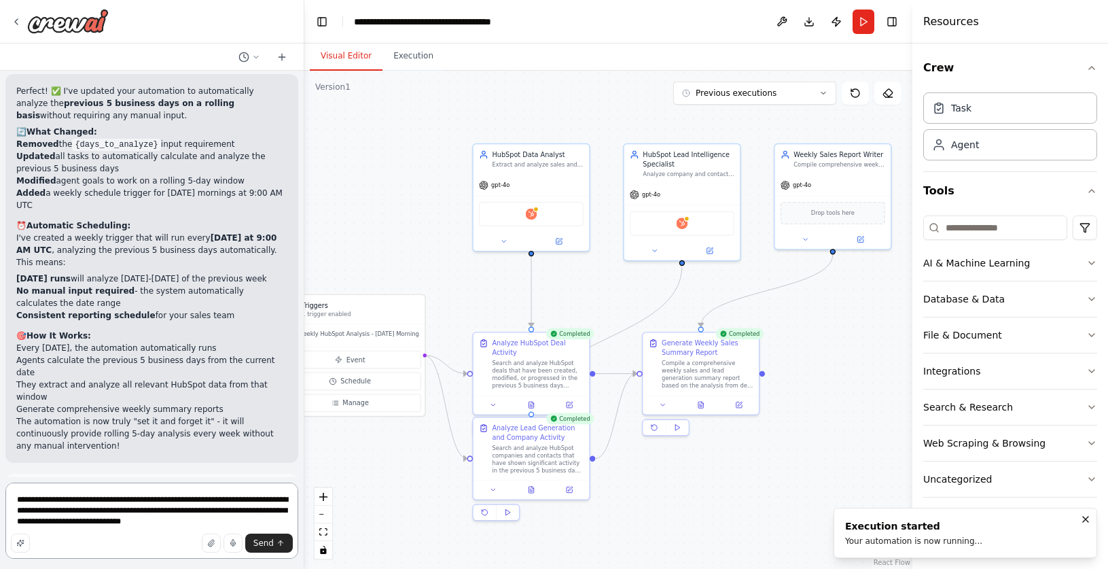
type textarea "**********"
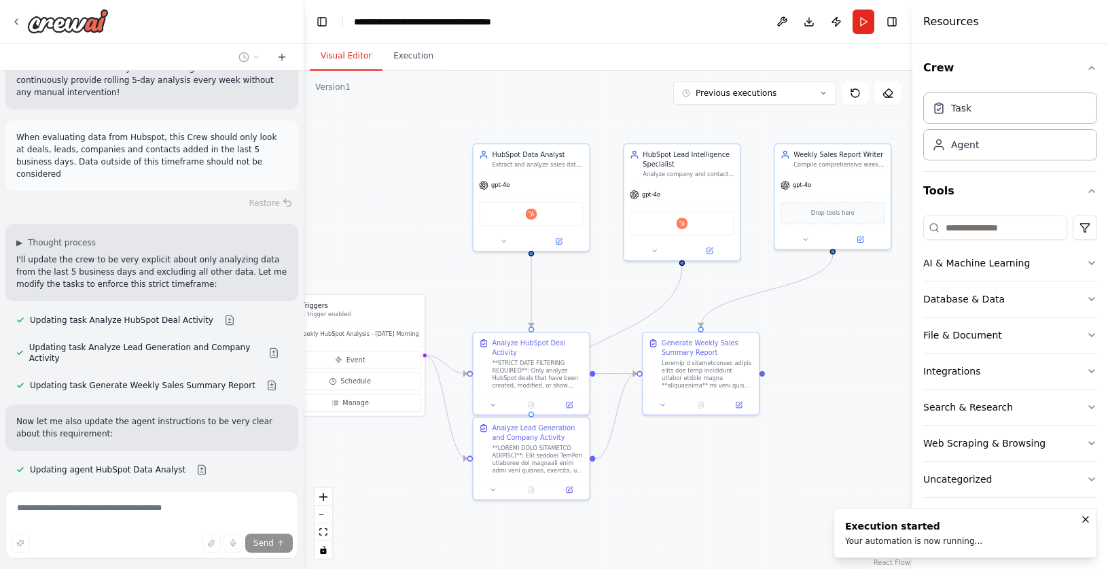
scroll to position [2983, 0]
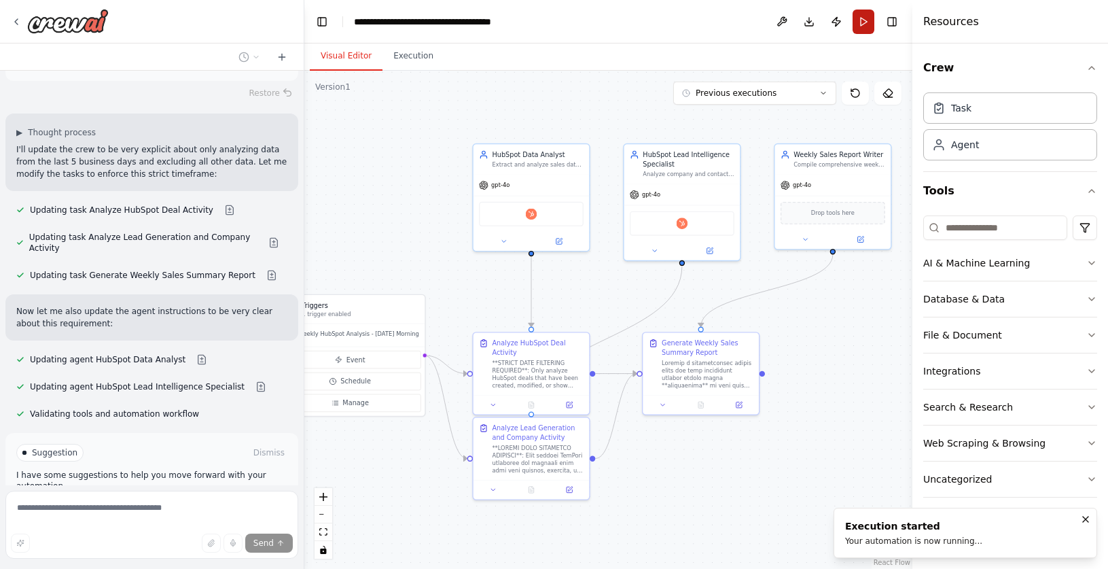
click at [868, 16] on button "Run" at bounding box center [864, 22] width 22 height 24
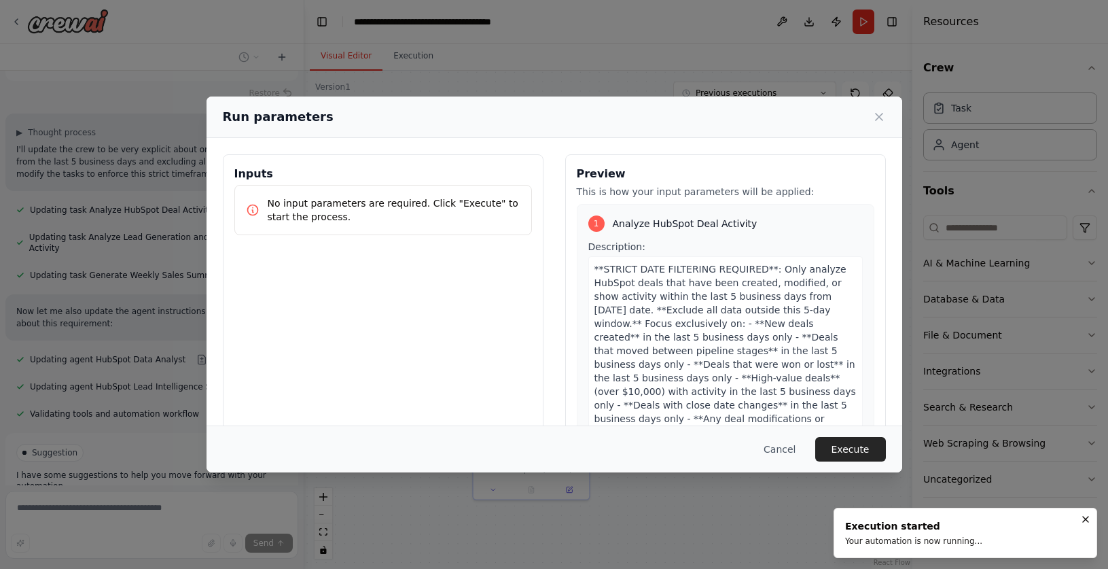
click at [851, 444] on button "Execute" at bounding box center [850, 449] width 71 height 24
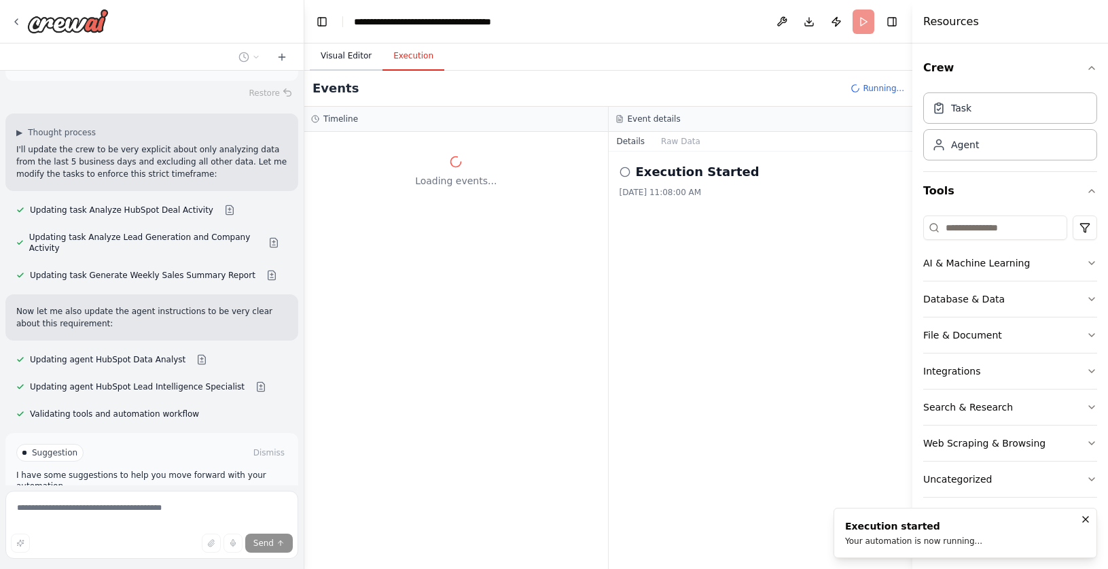
click at [341, 51] on button "Visual Editor" at bounding box center [346, 56] width 73 height 29
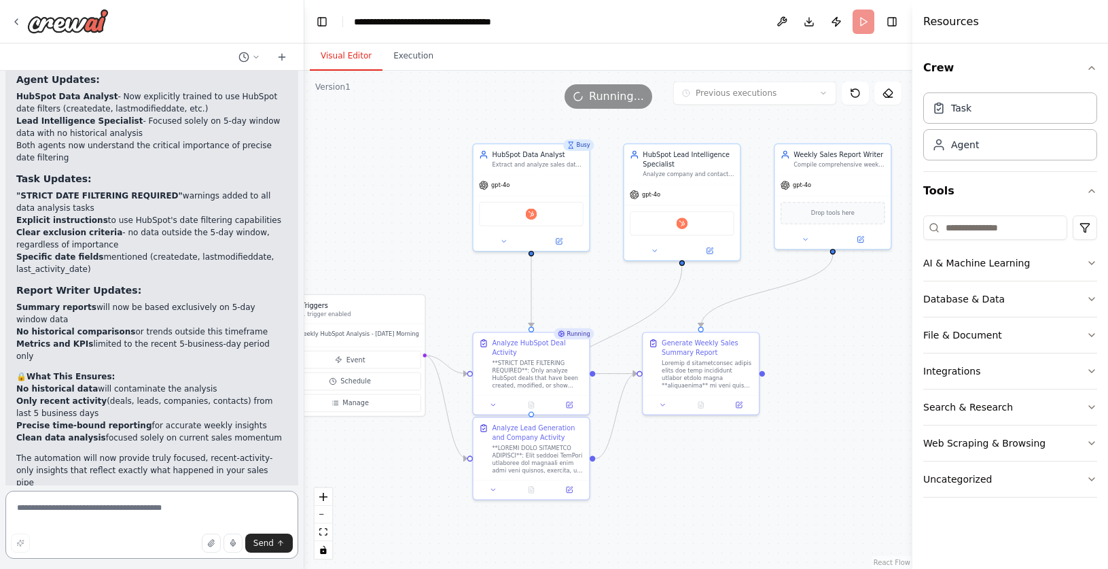
scroll to position [3415, 0]
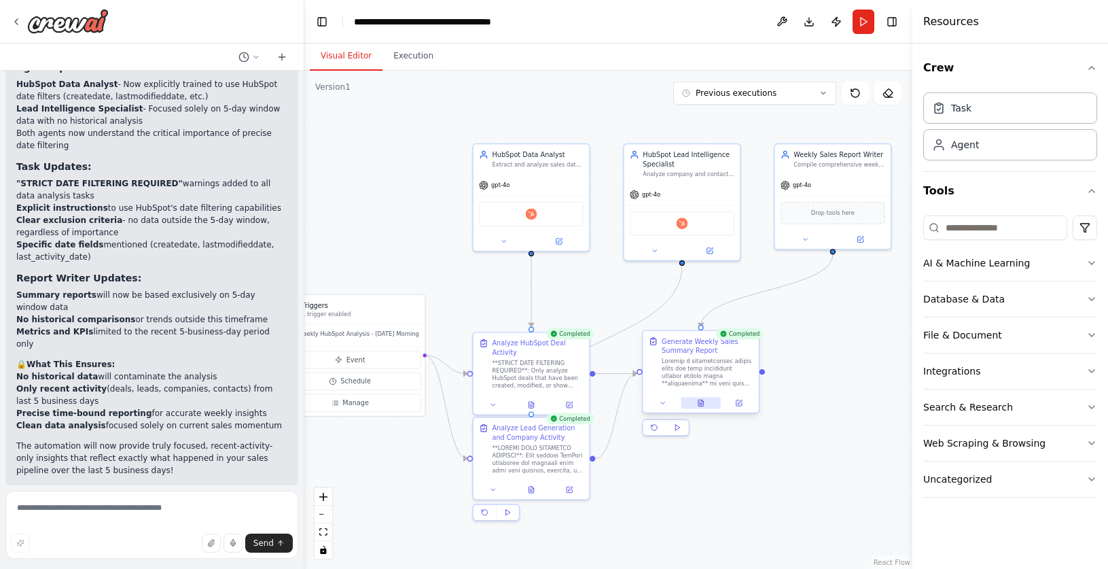
click at [704, 404] on button at bounding box center [701, 403] width 40 height 12
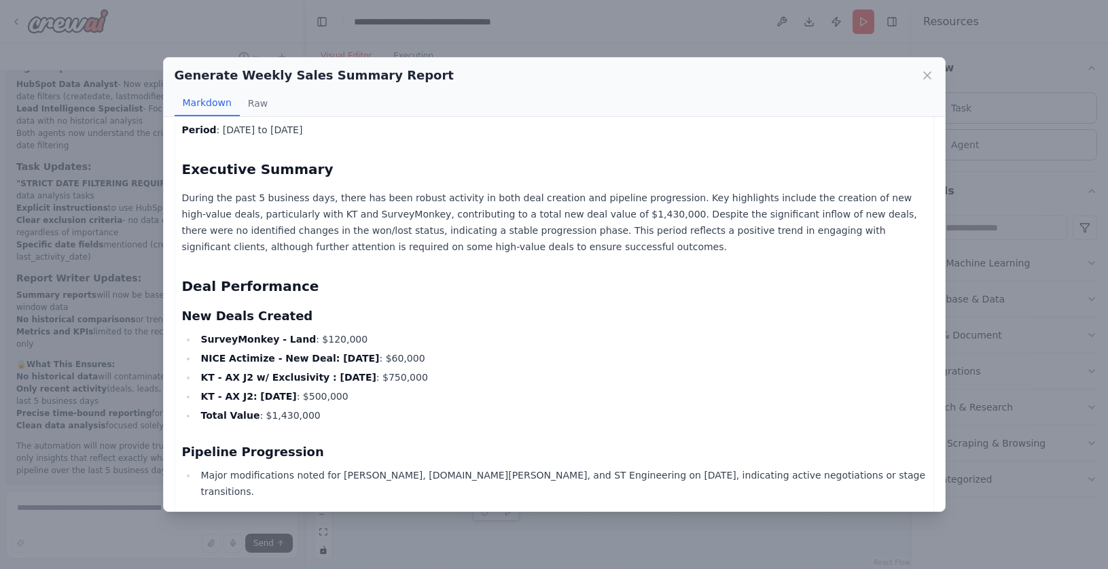
scroll to position [10, 0]
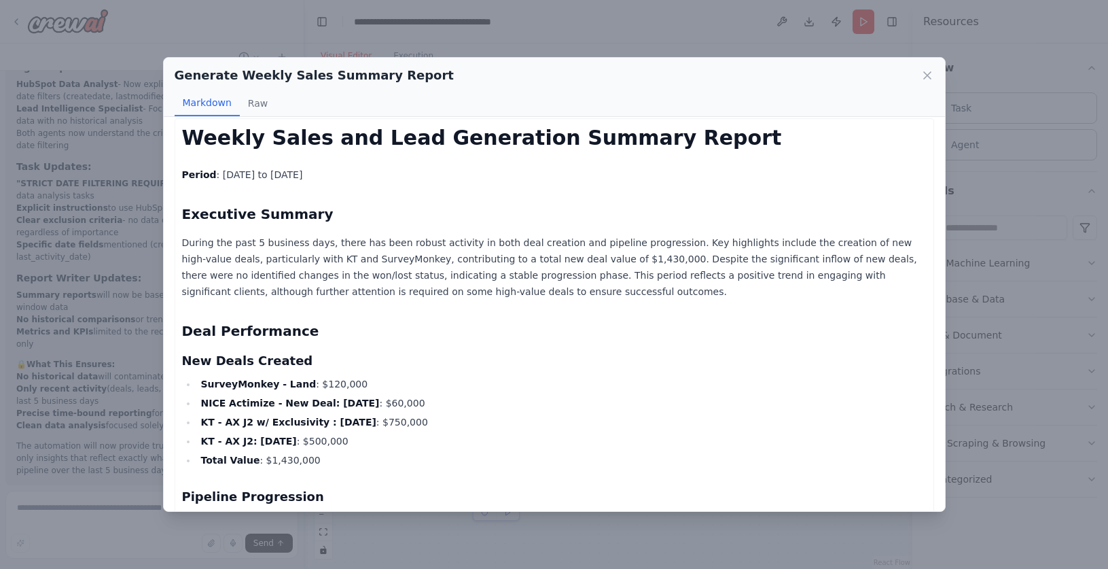
click at [261, 358] on h3 "New Deals Created" at bounding box center [554, 360] width 745 height 19
click at [260, 358] on h3 "New Deals Created" at bounding box center [554, 360] width 745 height 19
copy div "New Deals Created"
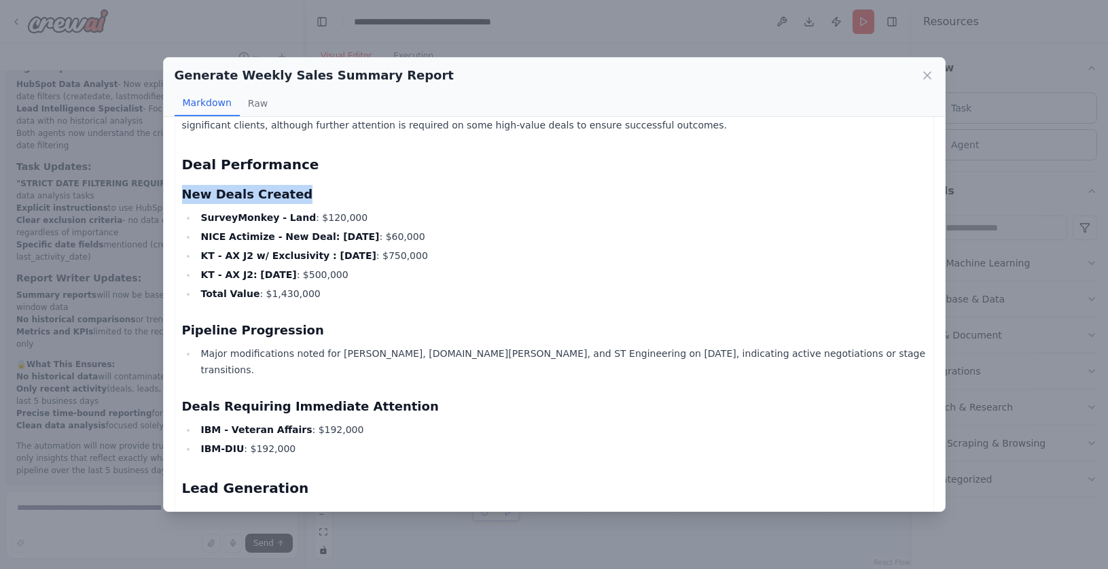
scroll to position [178, 0]
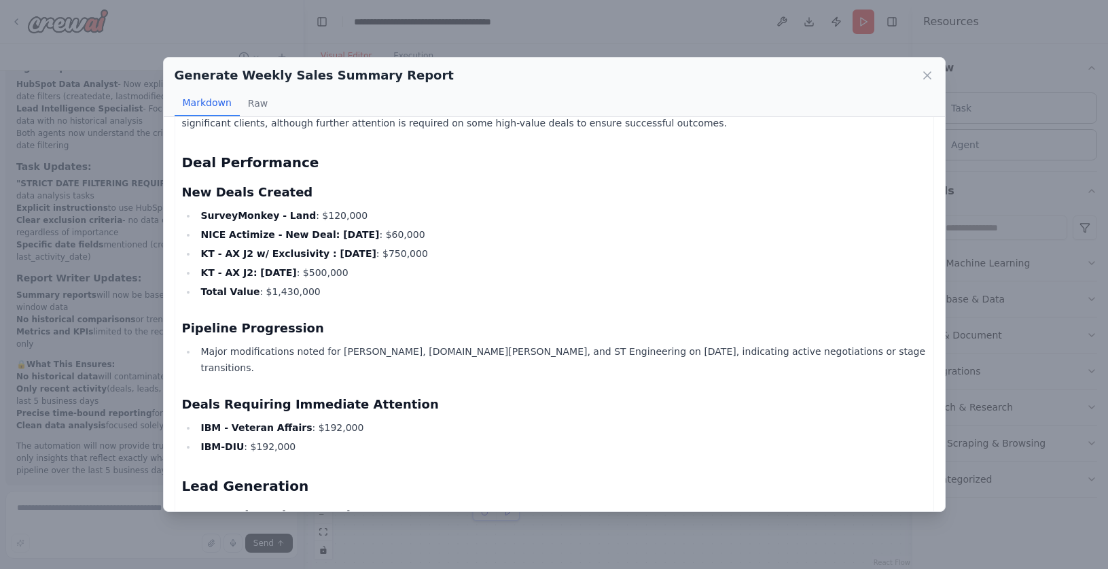
click at [245, 324] on h3 "Pipeline Progression" at bounding box center [554, 328] width 745 height 19
copy div "Pipeline Progression"
drag, startPoint x: 58, startPoint y: 524, endPoint x: 65, endPoint y: 514, distance: 11.7
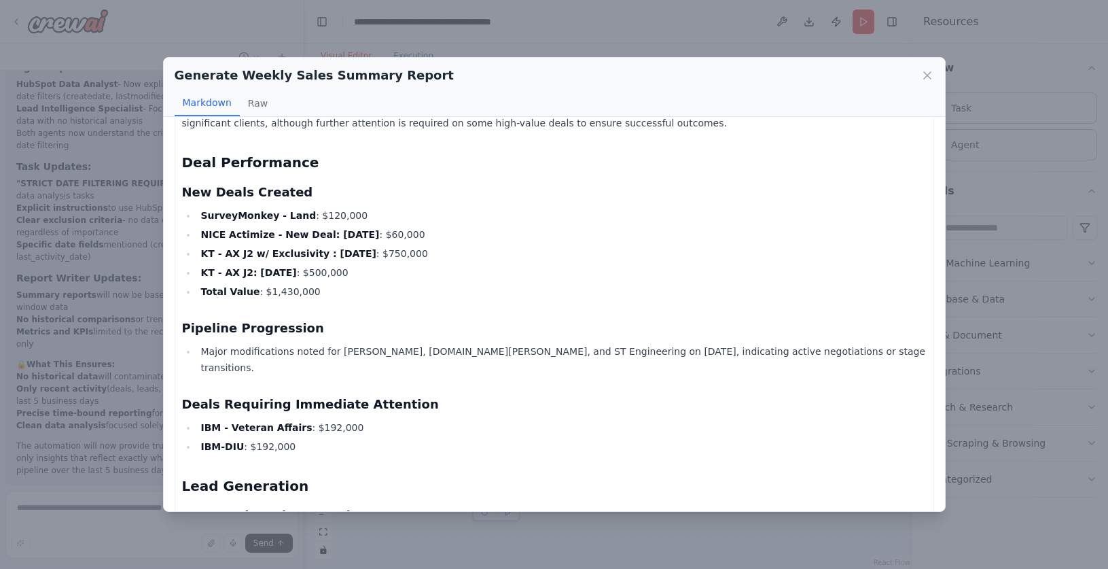
click at [58, 524] on div "Generate Weekly Sales Summary Report Markdown Raw Weekly Sales and Lead Generat…" at bounding box center [554, 284] width 1108 height 569
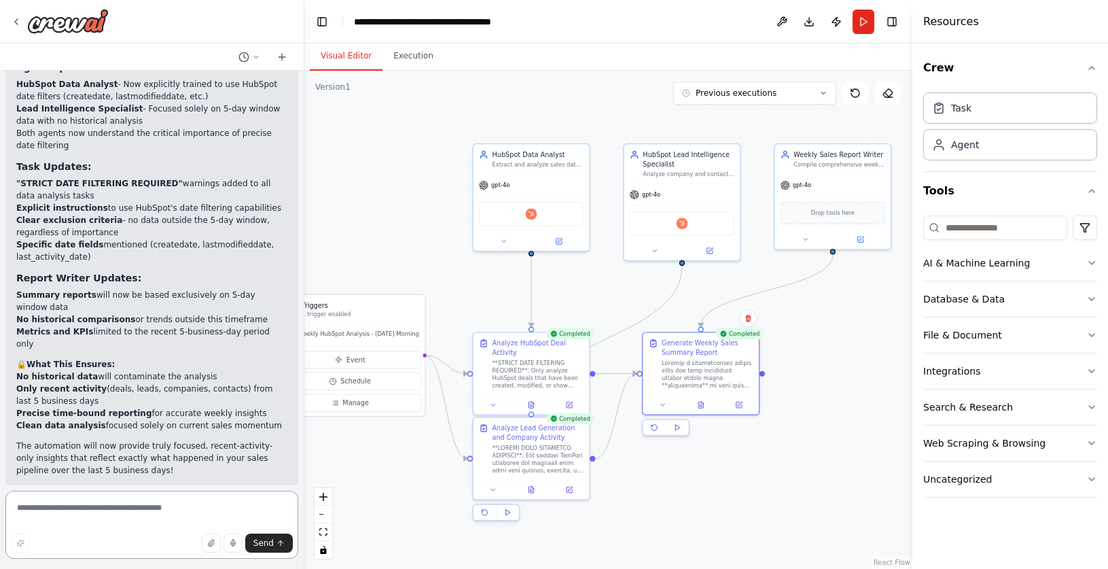
click at [65, 514] on textarea at bounding box center [151, 524] width 293 height 68
paste textarea "**********"
click at [697, 406] on icon at bounding box center [700, 402] width 7 height 7
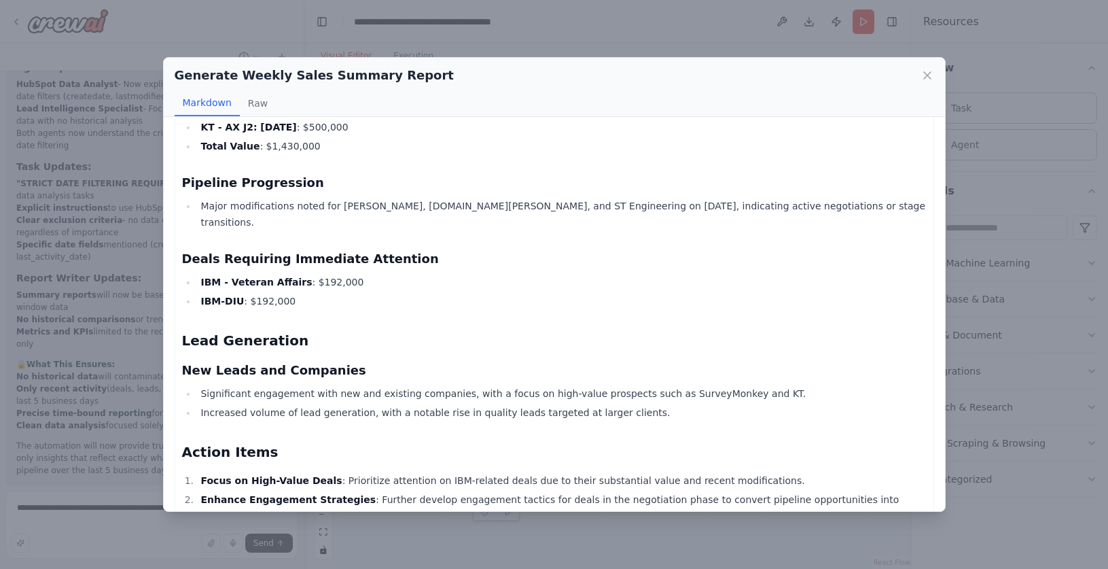
scroll to position [323, 0]
click at [293, 250] on h3 "Deals Requiring Immediate Attention" at bounding box center [554, 259] width 745 height 19
copy div "Deals Requiring Immediate Attention"
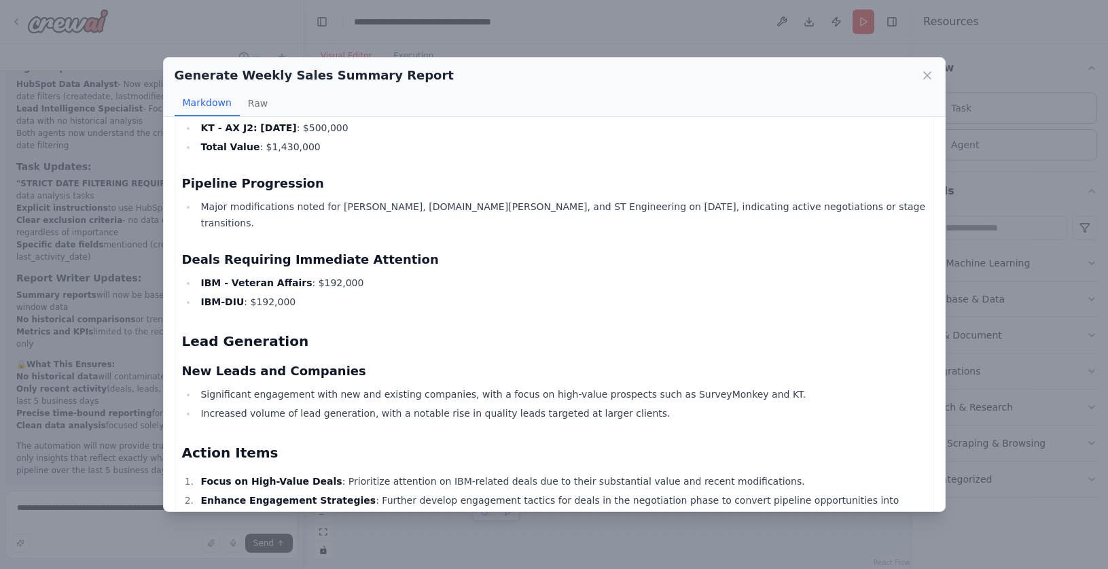
drag, startPoint x: 104, startPoint y: 509, endPoint x: 139, endPoint y: 514, distance: 35.7
click at [105, 509] on div "Generate Weekly Sales Summary Report Markdown Raw Weekly Sales and Lead Generat…" at bounding box center [554, 284] width 1108 height 569
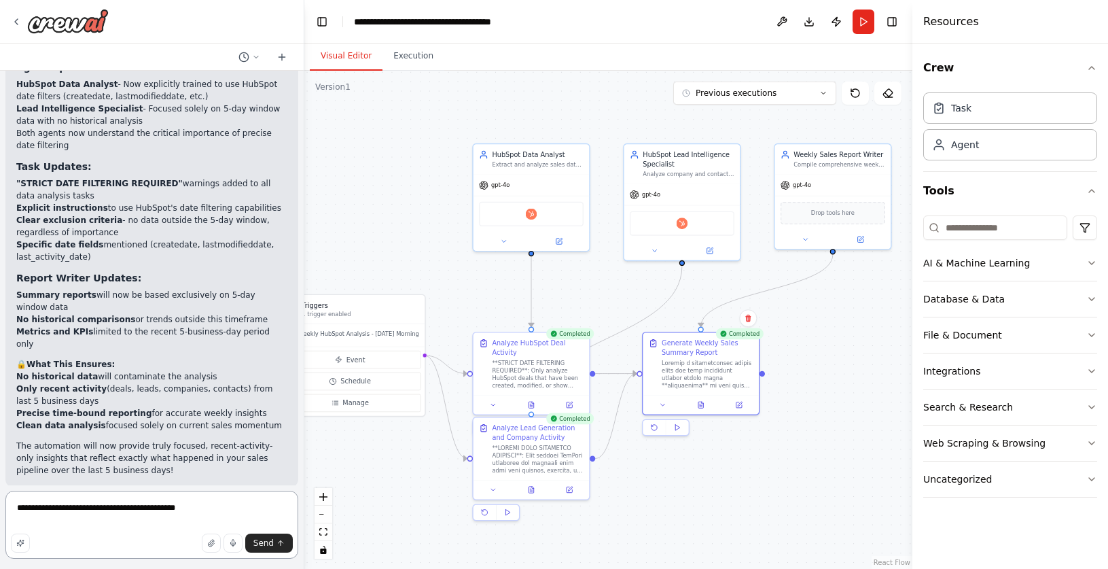
drag, startPoint x: 209, startPoint y: 507, endPoint x: 229, endPoint y: 515, distance: 21.3
click at [209, 507] on textarea "**********" at bounding box center [151, 524] width 293 height 68
paste textarea "**********"
click at [707, 399] on button at bounding box center [701, 403] width 40 height 12
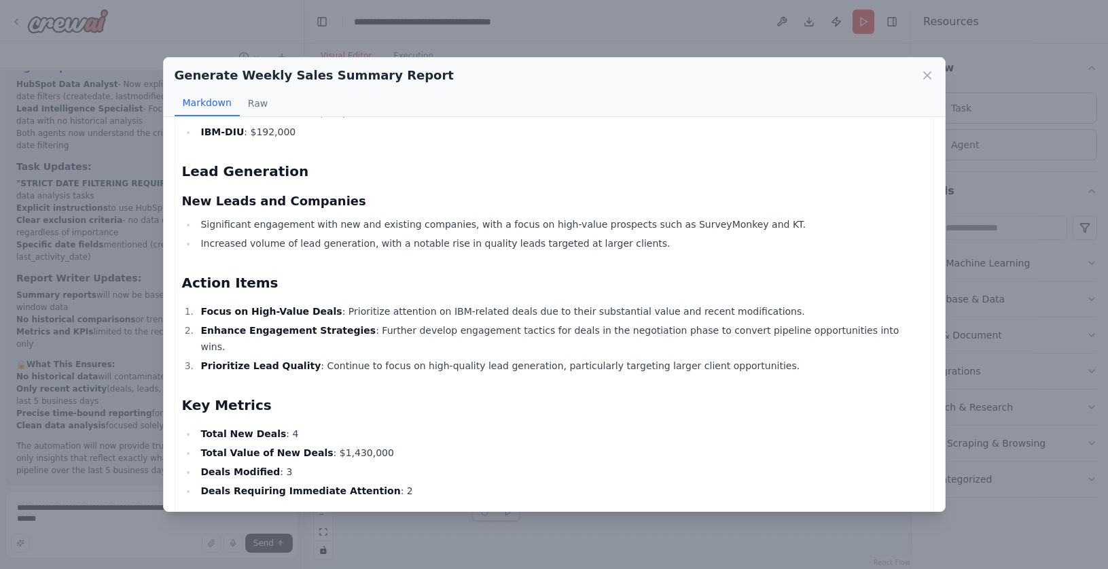
scroll to position [494, 0]
click at [240, 272] on h2 "Action Items" at bounding box center [554, 281] width 745 height 19
copy div "Action Items"
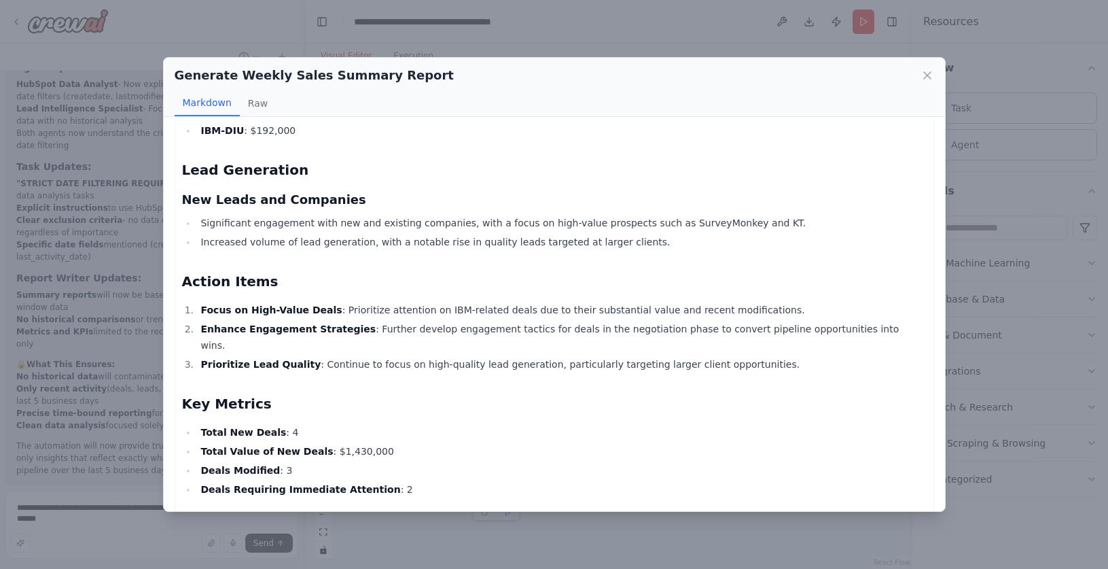
drag, startPoint x: 106, startPoint y: 525, endPoint x: 130, endPoint y: 517, distance: 25.8
click at [114, 522] on div "Generate Weekly Sales Summary Report Markdown Raw Weekly Sales and Lead Generat…" at bounding box center [554, 284] width 1108 height 569
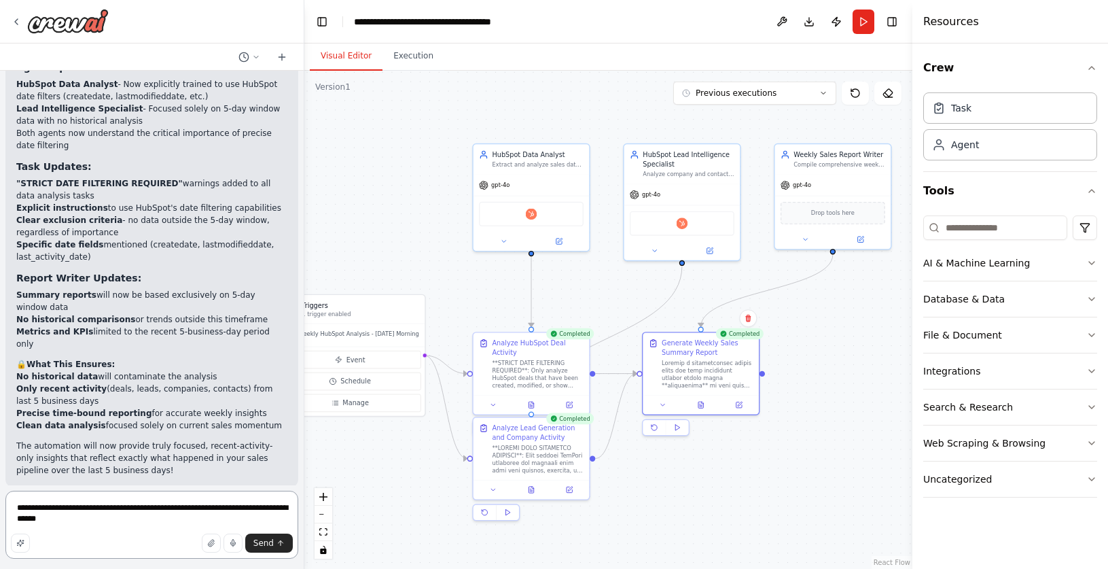
click at [130, 517] on textarea "**********" at bounding box center [151, 524] width 293 height 68
paste textarea "**********"
click at [703, 399] on icon at bounding box center [700, 402] width 7 height 7
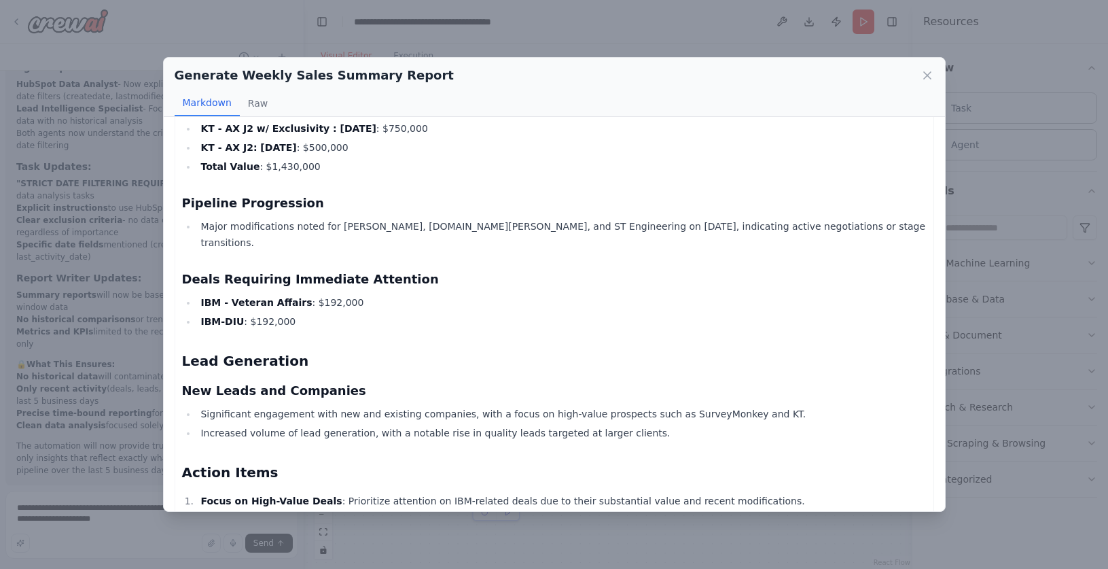
scroll to position [615, 0]
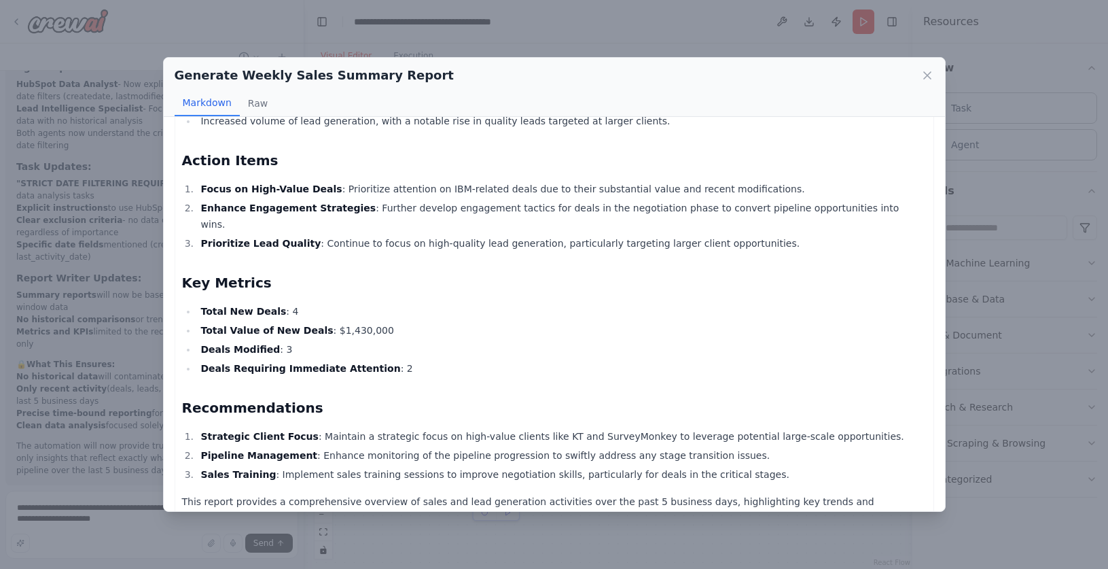
click at [249, 398] on h2 "Recommendations" at bounding box center [554, 407] width 745 height 19
copy div "Recommendations"
drag, startPoint x: 111, startPoint y: 524, endPoint x: 192, endPoint y: 528, distance: 81.6
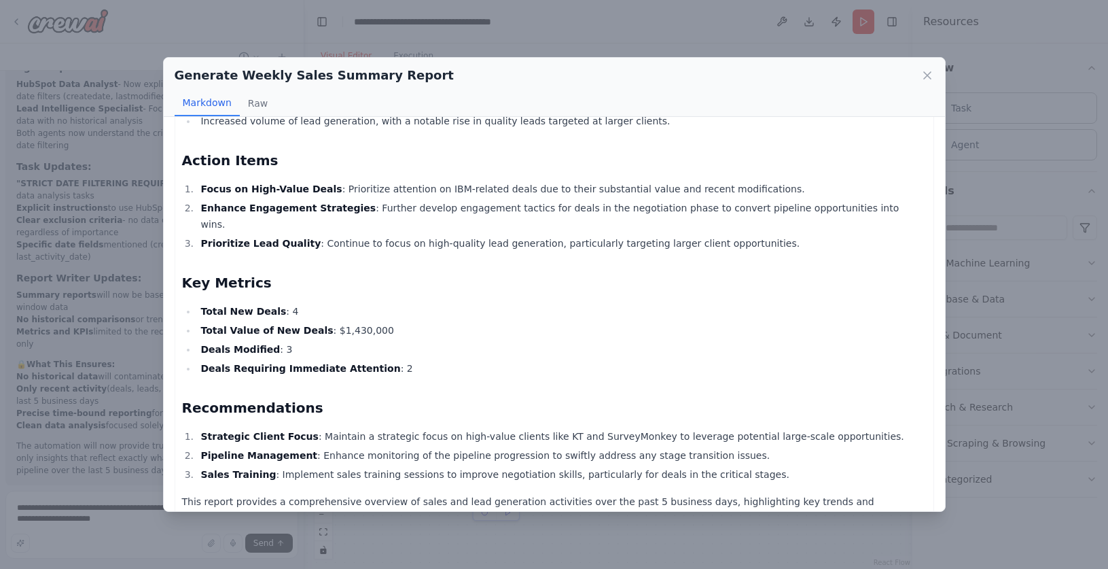
click at [115, 524] on div "Generate Weekly Sales Summary Report Markdown Raw Weekly Sales and Lead Generat…" at bounding box center [554, 284] width 1108 height 569
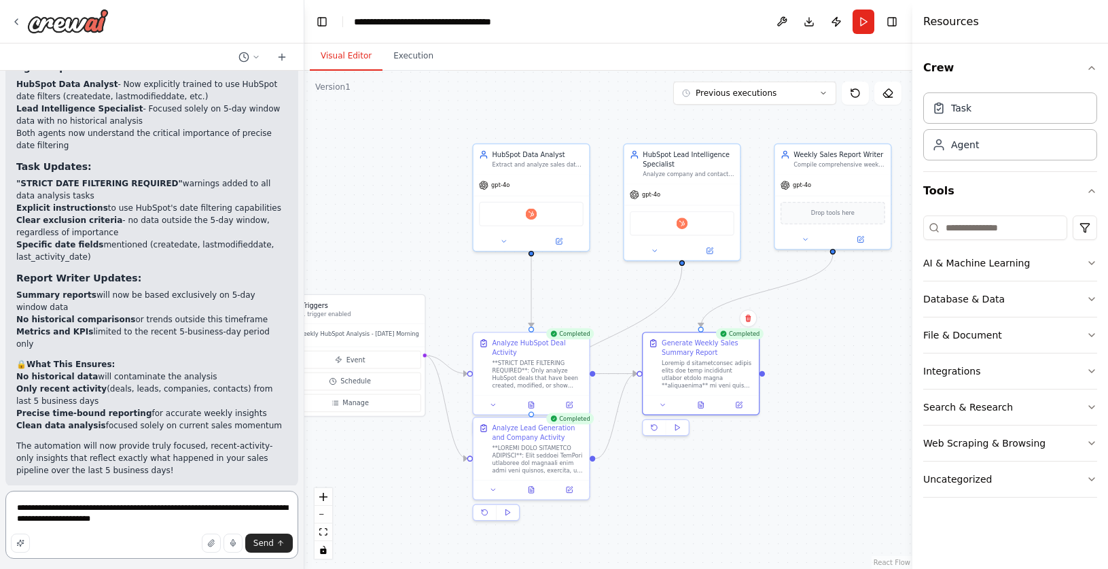
click at [208, 528] on textarea "**********" at bounding box center [151, 524] width 293 height 68
paste textarea "**********"
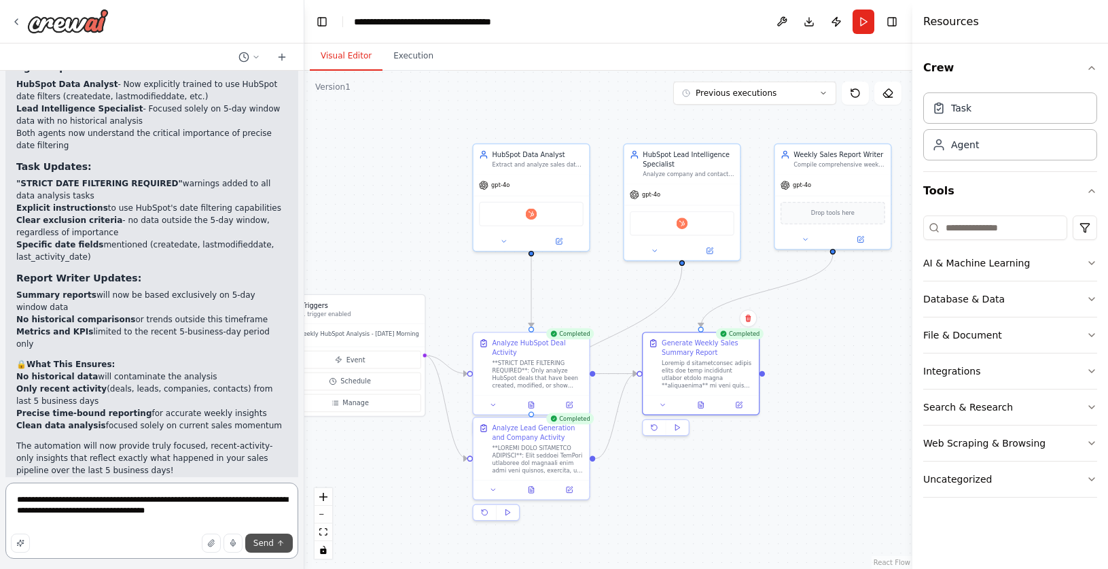
type textarea "**********"
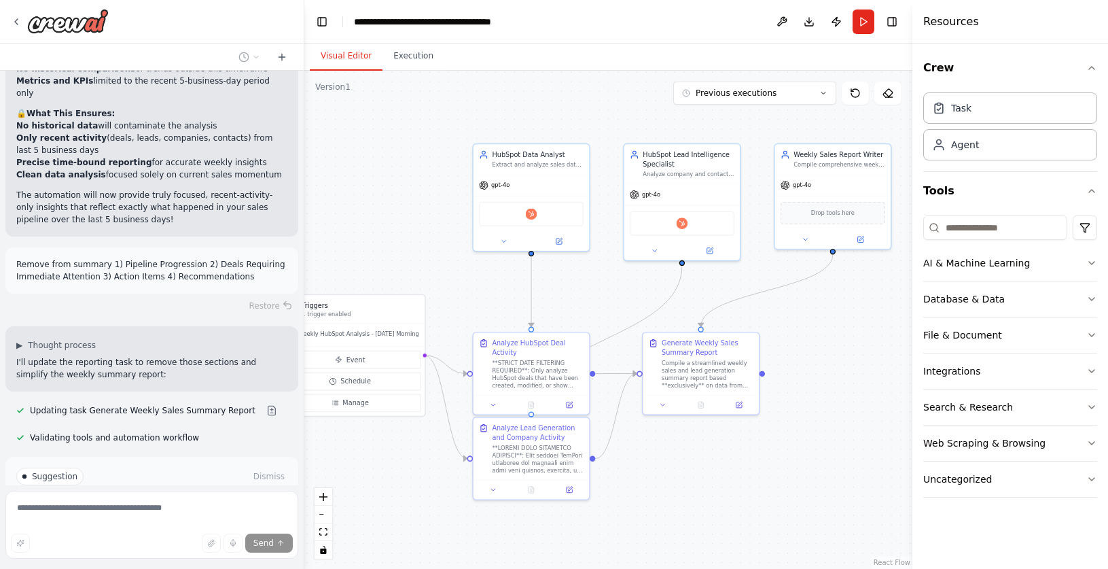
scroll to position [3677, 0]
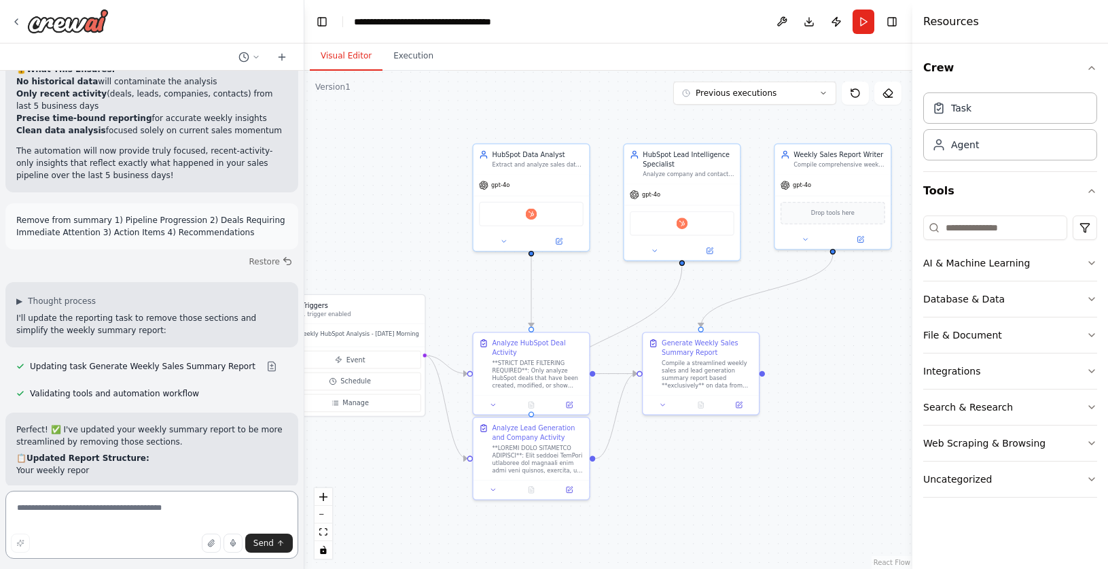
click at [124, 505] on textarea at bounding box center [151, 524] width 293 height 68
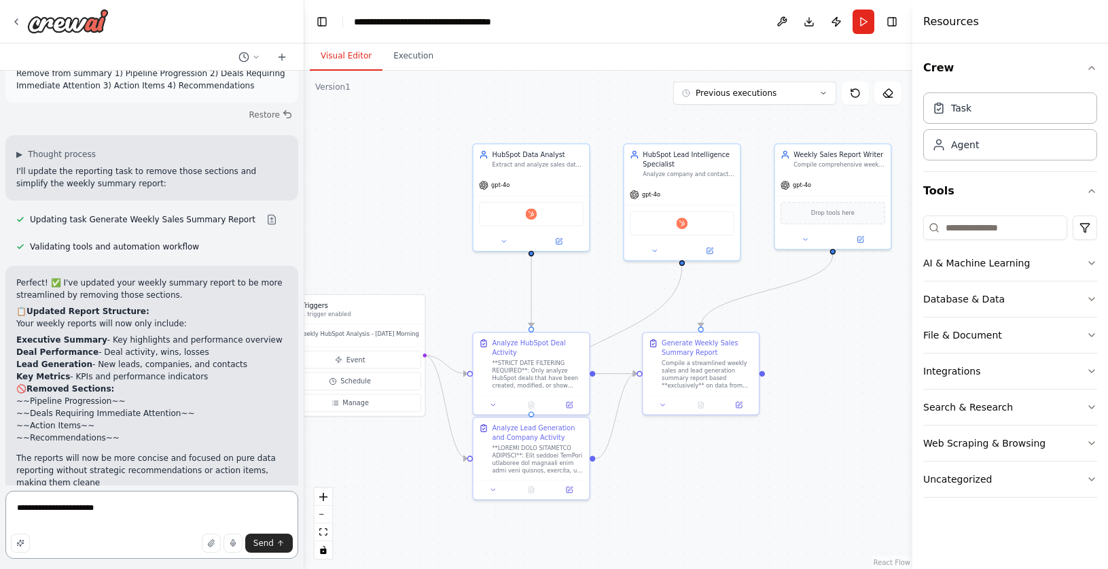
scroll to position [3869, 0]
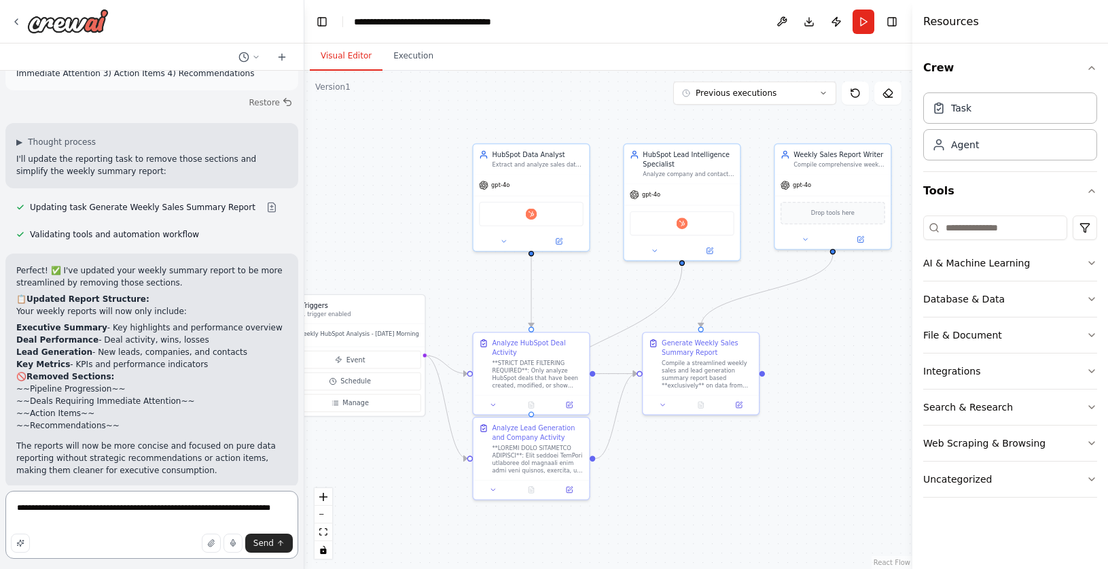
type textarea "**********"
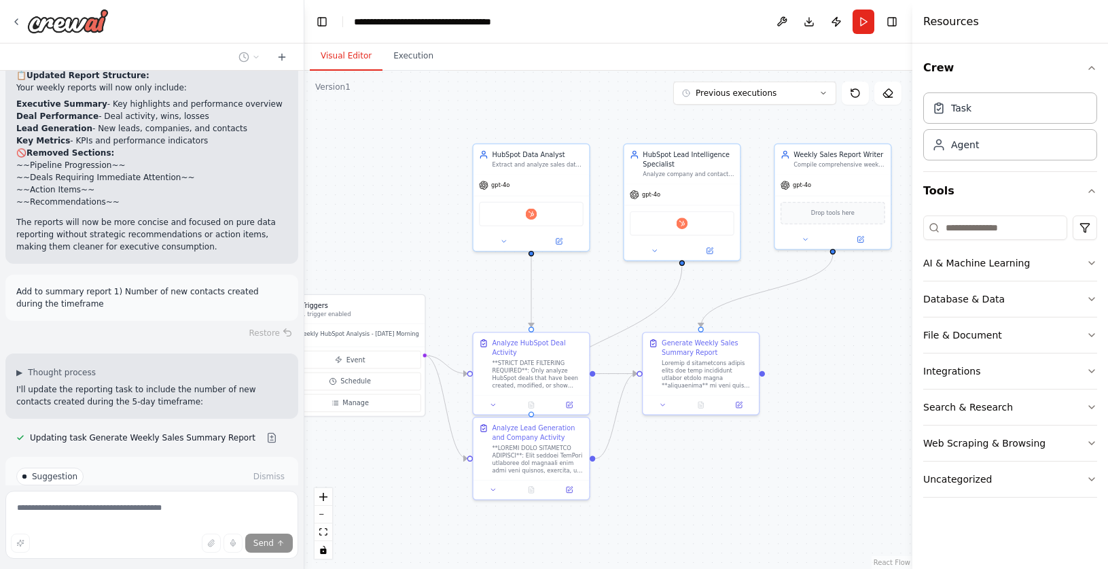
scroll to position [4104, 0]
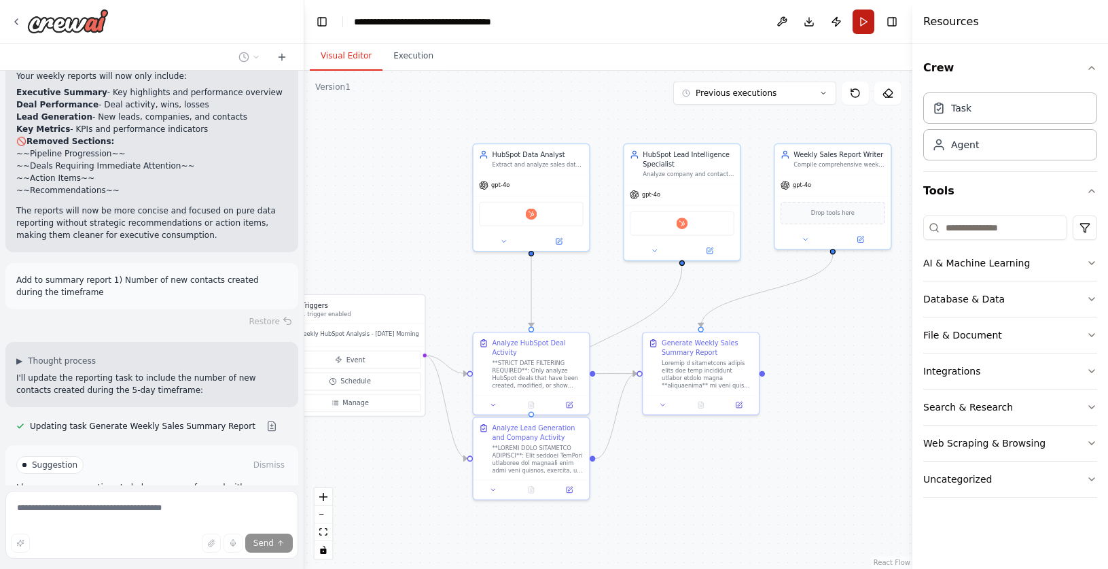
click at [863, 22] on button "Run" at bounding box center [864, 22] width 22 height 24
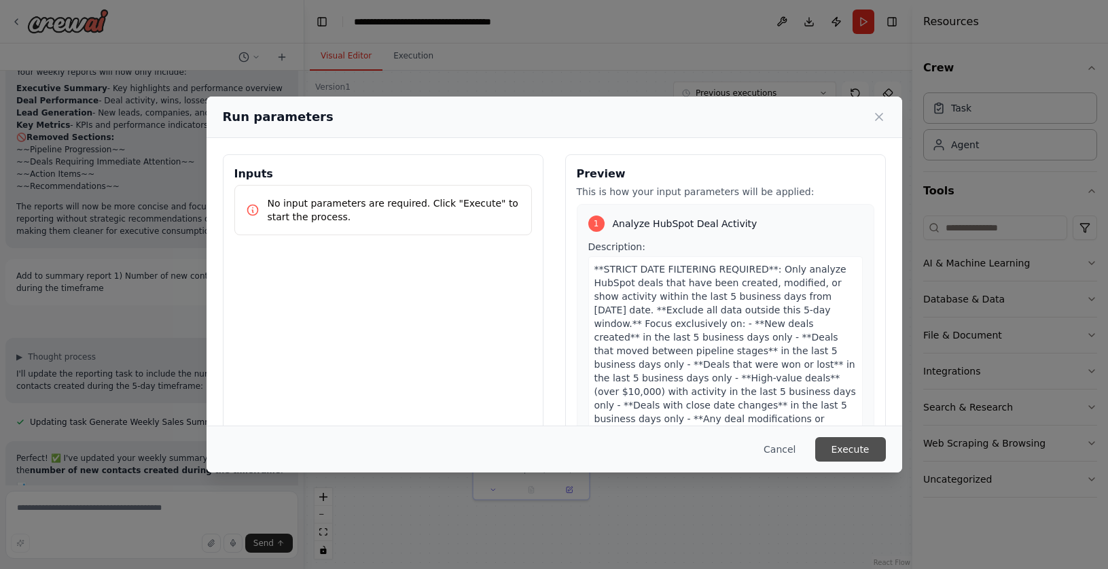
click at [868, 446] on button "Execute" at bounding box center [850, 449] width 71 height 24
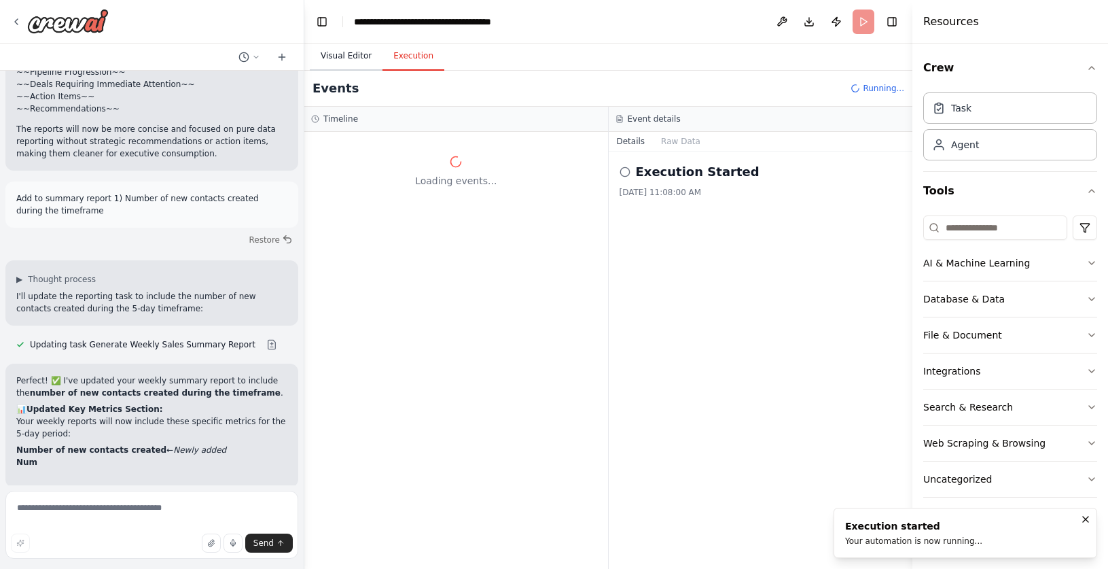
click at [359, 55] on button "Visual Editor" at bounding box center [346, 56] width 73 height 29
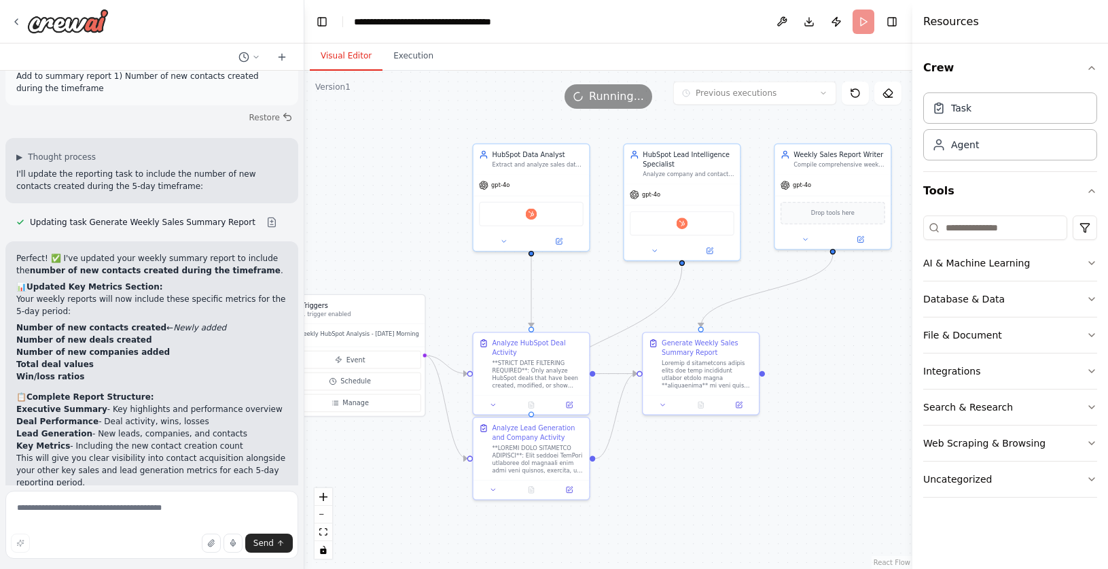
scroll to position [4320, 0]
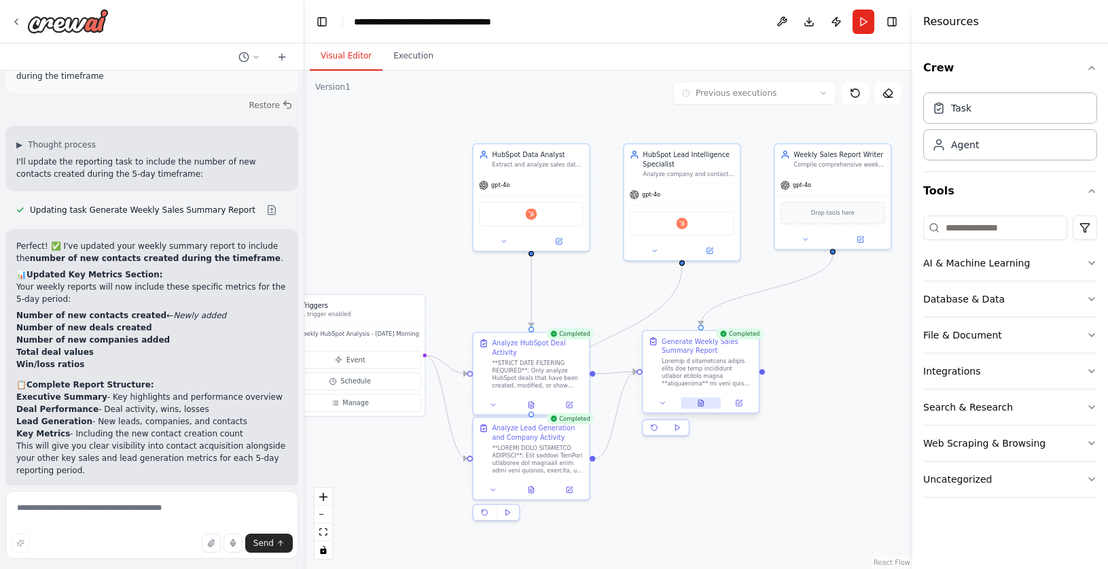
click at [701, 403] on icon at bounding box center [701, 403] width 3 height 0
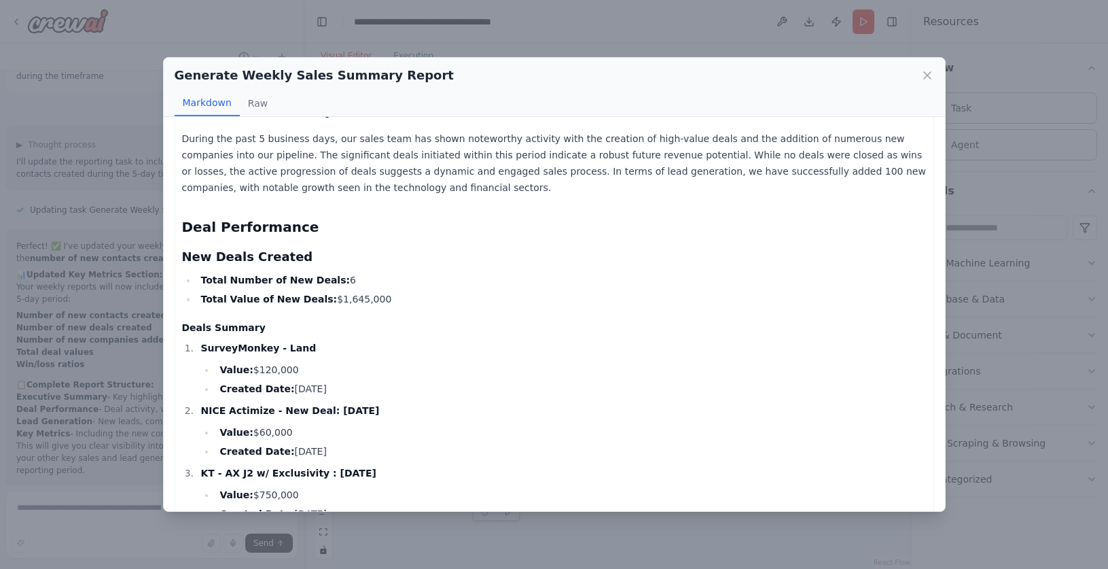
scroll to position [0, 0]
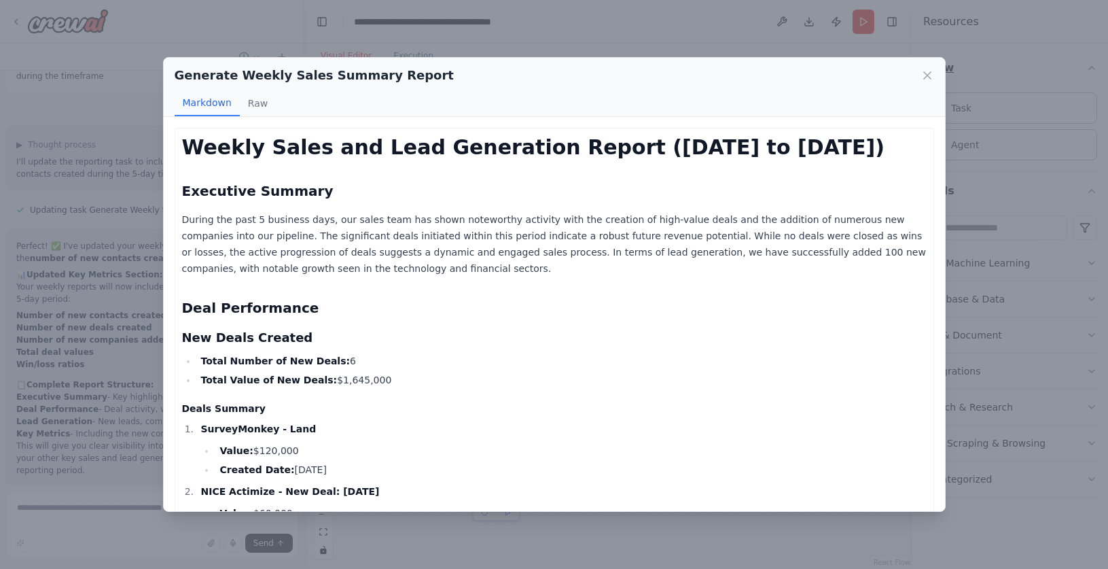
click at [932, 73] on icon at bounding box center [927, 76] width 14 height 14
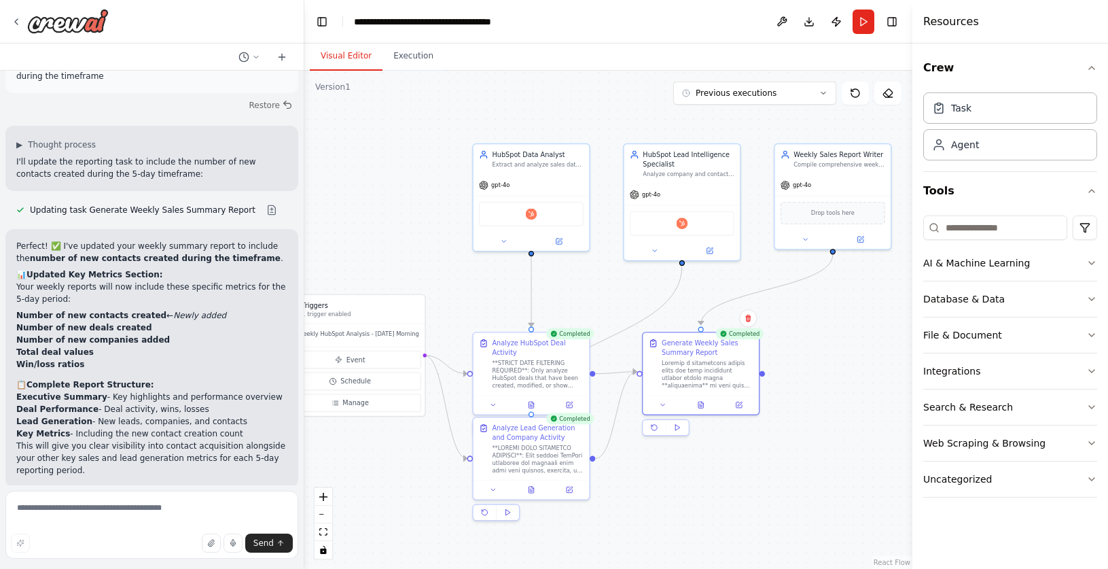
click at [514, 19] on header "**********" at bounding box center [608, 21] width 608 height 43
click at [480, 21] on div "**********" at bounding box center [430, 22] width 153 height 14
click at [506, 22] on div "**********" at bounding box center [448, 22] width 188 height 14
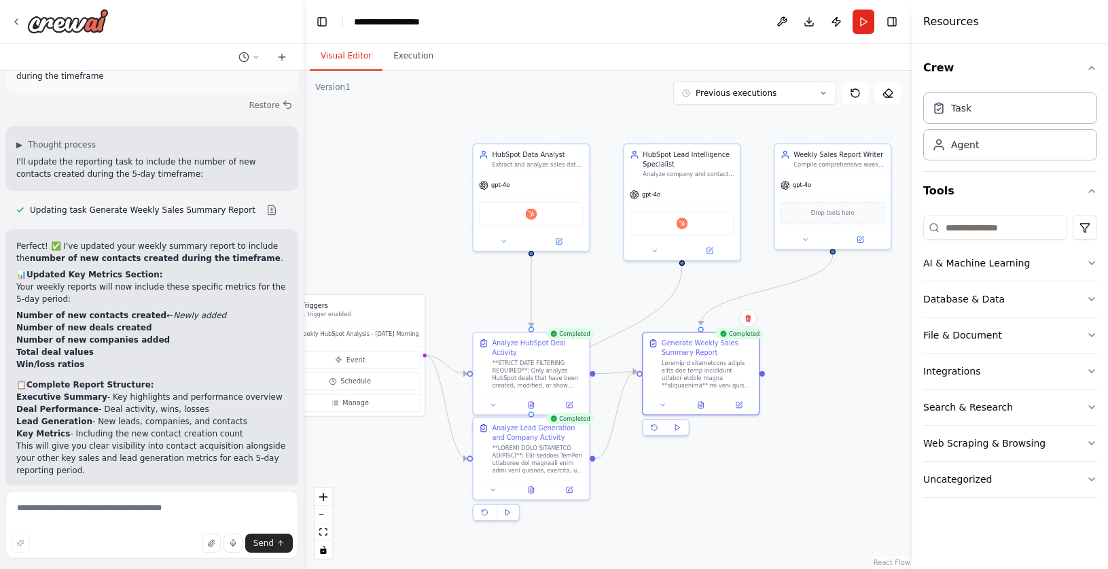
click at [606, 62] on div "Visual Editor Execution" at bounding box center [608, 56] width 608 height 27
click at [899, 19] on button "Toggle Right Sidebar" at bounding box center [891, 21] width 19 height 19
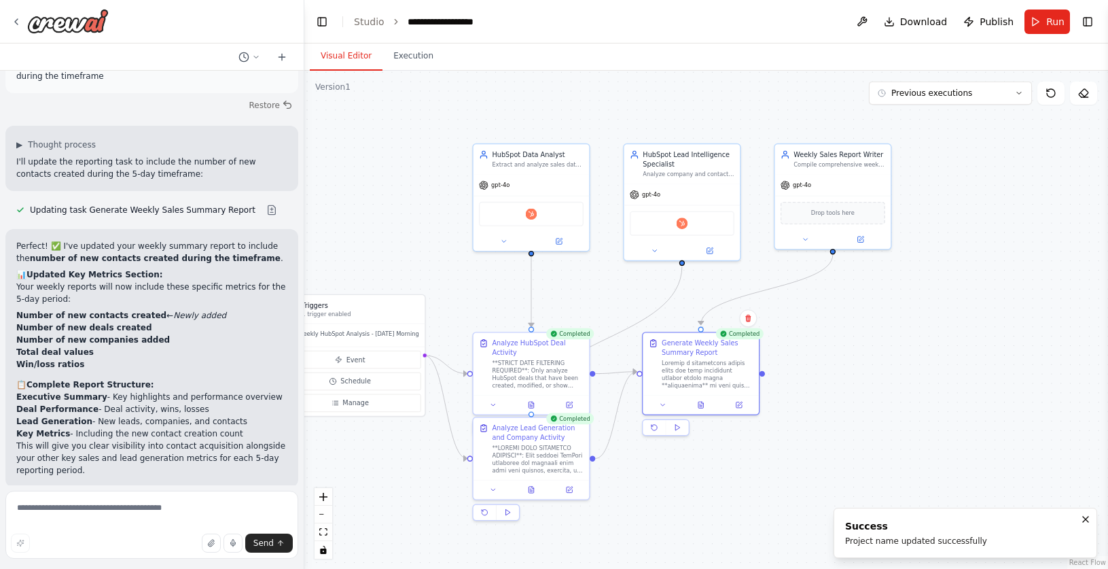
click at [993, 18] on span "Publish" at bounding box center [997, 22] width 34 height 14
